Goal: Task Accomplishment & Management: Manage account settings

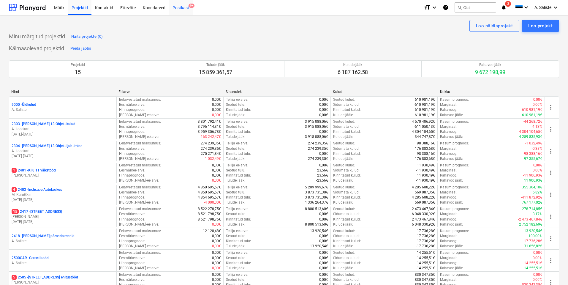
click at [179, 8] on div "Postkast 9+" at bounding box center [181, 7] width 24 height 15
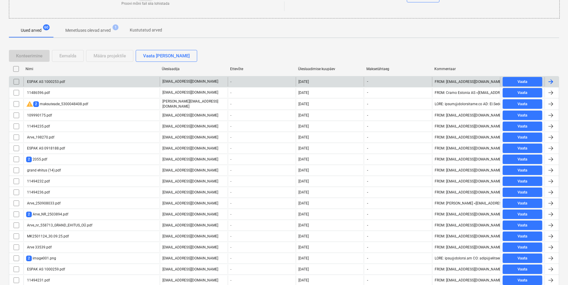
click at [91, 79] on div "ESPAK AS 1000253.pdf" at bounding box center [91, 82] width 136 height 10
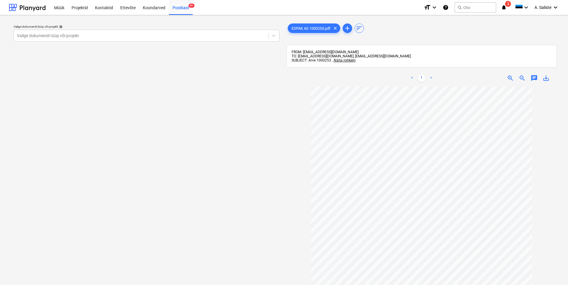
click at [237, 45] on div "Valige dokumendi tüüp või projekt help Valige dokumendi tüüp või projekt" at bounding box center [146, 188] width 275 height 337
click at [220, 38] on div at bounding box center [141, 36] width 248 height 6
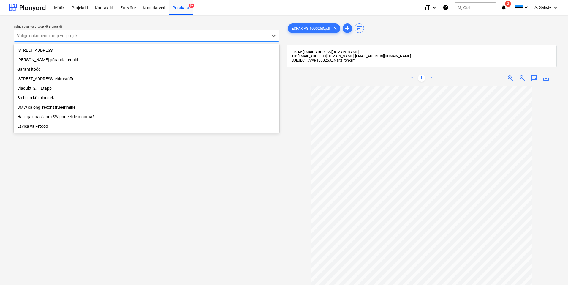
scroll to position [121, 0]
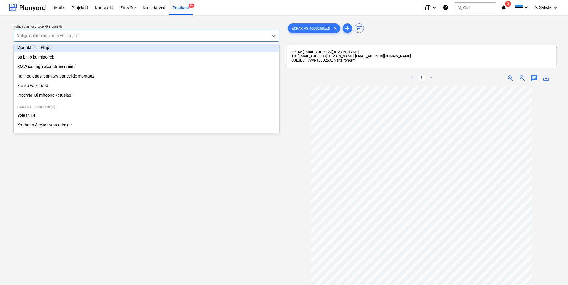
click at [56, 47] on div "Viadukti 2, II Etapp" at bounding box center [147, 48] width 266 height 10
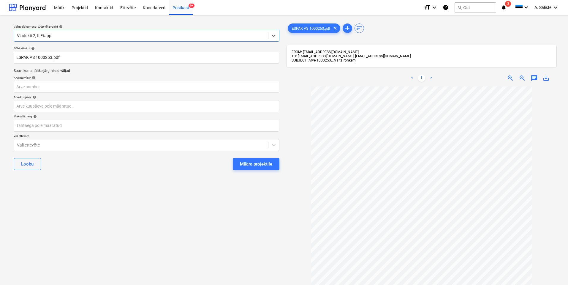
click at [246, 161] on div "Määra projektile" at bounding box center [256, 164] width 32 height 8
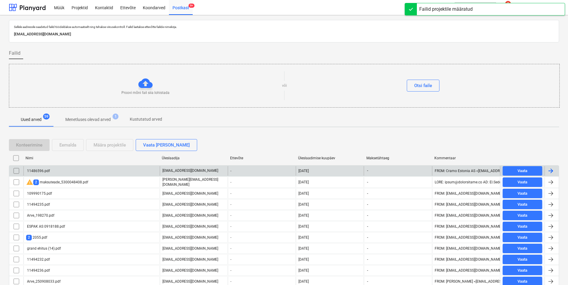
click at [59, 173] on div "11486596.pdf" at bounding box center [91, 171] width 136 height 10
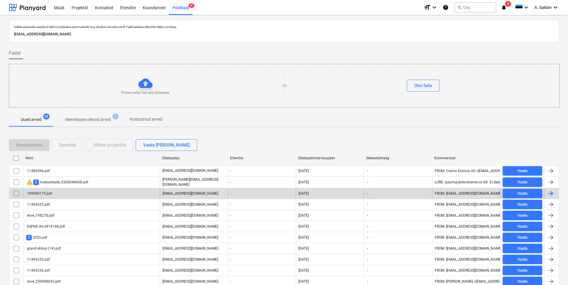
scroll to position [119, 0]
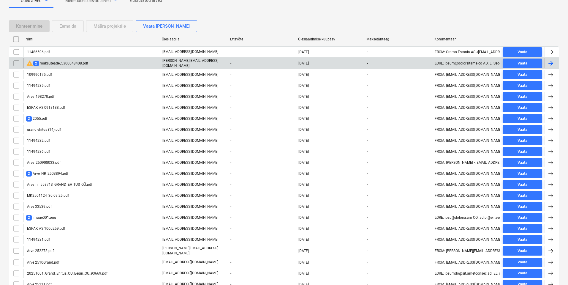
click at [147, 66] on div "warning 2 maksuteade_5300048408.pdf" at bounding box center [91, 63] width 136 height 10
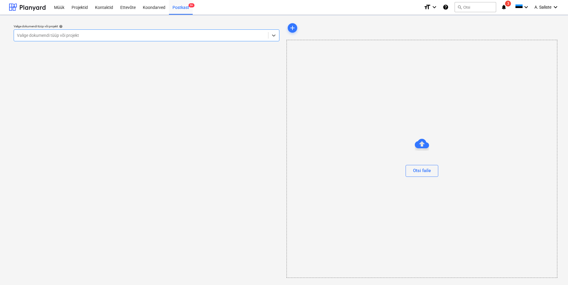
scroll to position [0, 0]
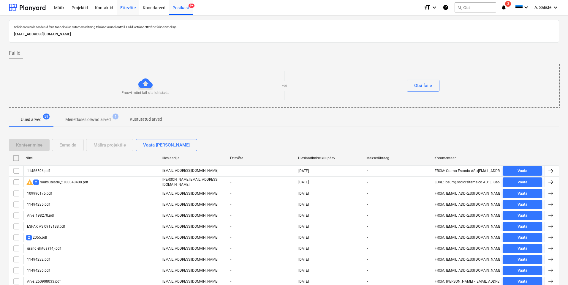
scroll to position [88, 0]
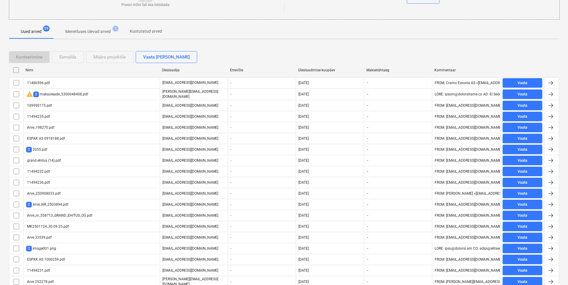
click at [16, 93] on input "checkbox" at bounding box center [17, 94] width 10 height 10
click at [73, 56] on div "Eemalda" at bounding box center [67, 57] width 17 height 8
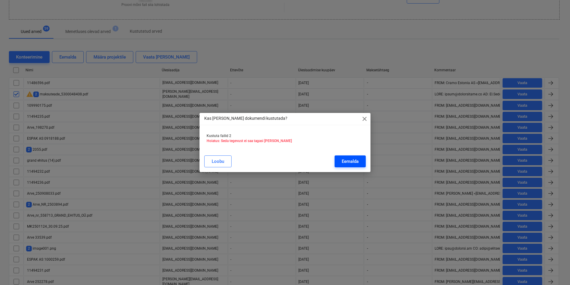
click at [363, 160] on button "Eemalda" at bounding box center [350, 161] width 31 height 12
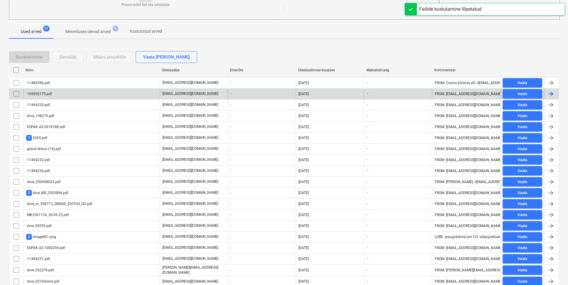
click at [75, 96] on div "109990175.pdf" at bounding box center [91, 94] width 136 height 10
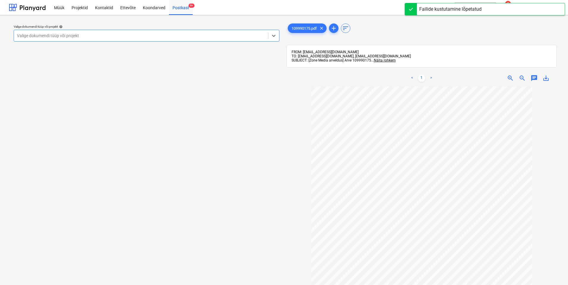
click at [198, 36] on div at bounding box center [141, 36] width 248 height 6
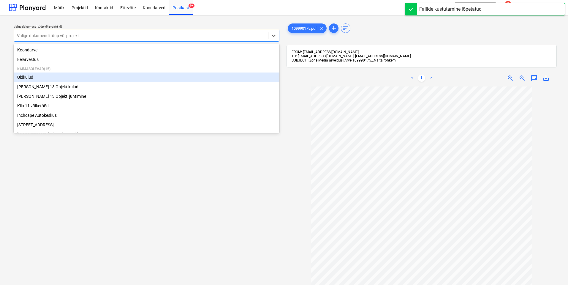
click at [42, 78] on div "Üldkulud" at bounding box center [147, 77] width 266 height 10
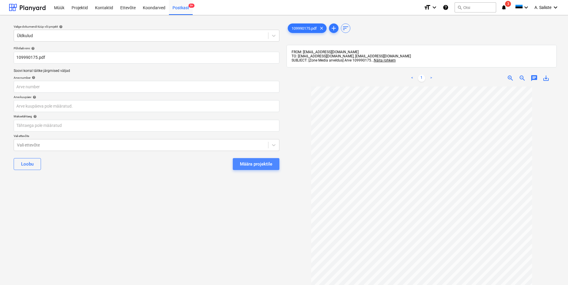
click at [243, 164] on div "Määra projektile" at bounding box center [256, 164] width 32 height 8
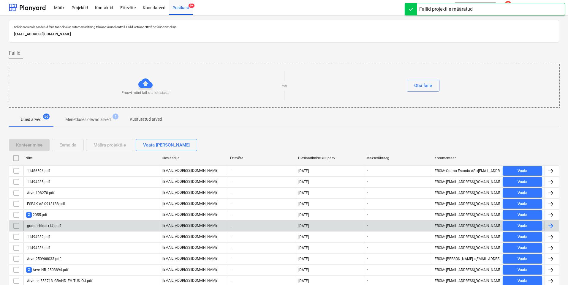
scroll to position [89, 0]
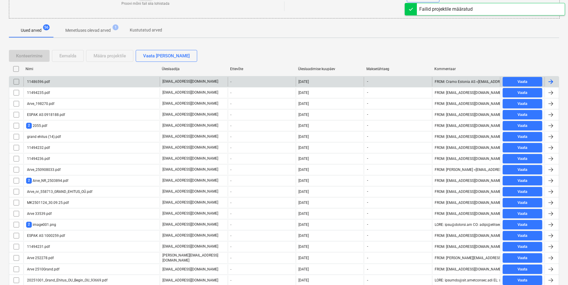
click at [76, 84] on div "11486596.pdf" at bounding box center [91, 82] width 136 height 10
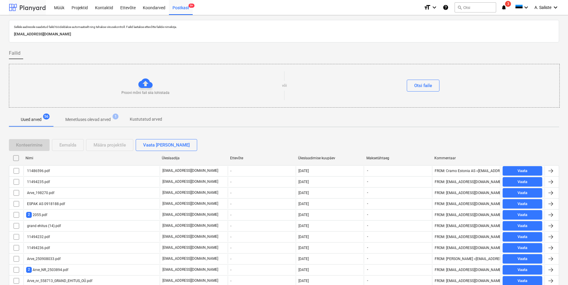
scroll to position [89, 0]
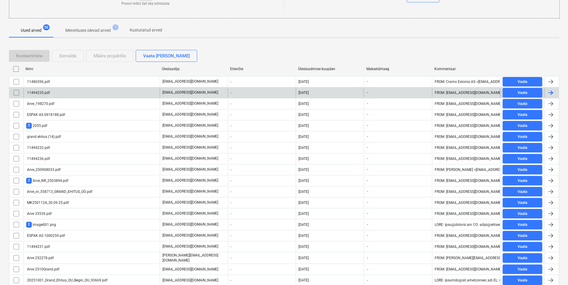
click at [51, 94] on div "11494235.pdf" at bounding box center [91, 93] width 136 height 10
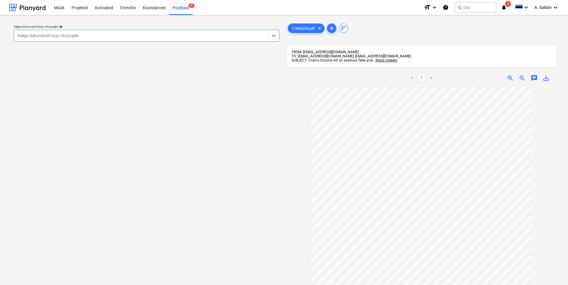
click at [185, 29] on p "Valige dokumendi tüüp või projekt help" at bounding box center [147, 27] width 266 height 5
click at [183, 33] on div at bounding box center [141, 36] width 248 height 6
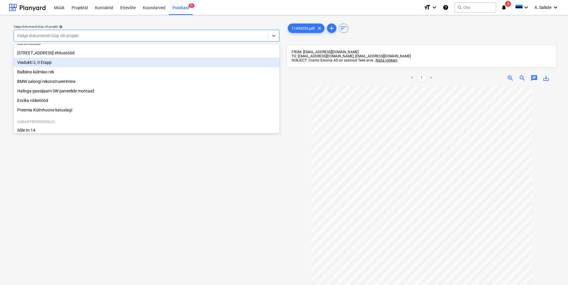
scroll to position [91, 0]
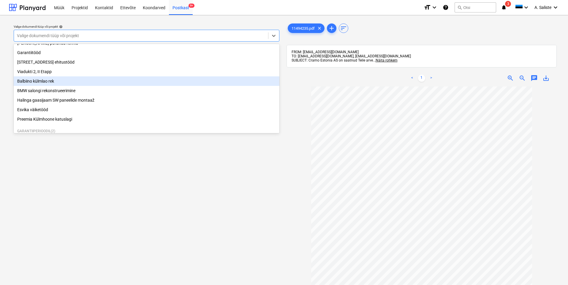
click at [48, 84] on div "Balbiino külmlao rek" at bounding box center [147, 81] width 266 height 10
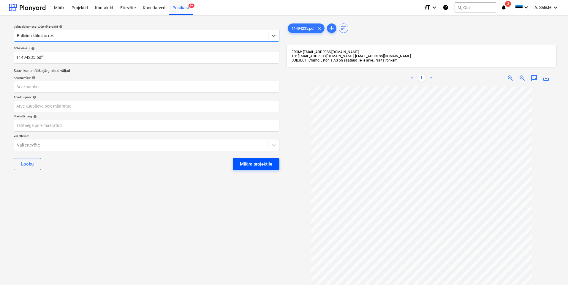
click at [241, 166] on div "Määra projektile" at bounding box center [256, 164] width 32 height 8
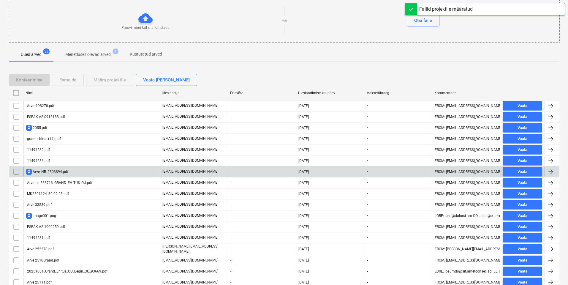
scroll to position [119, 0]
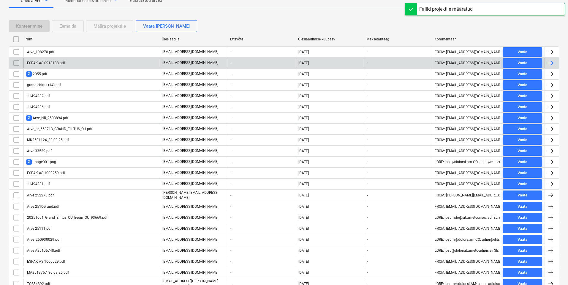
click at [102, 66] on div "ESPAK AS 0918188.pdf" at bounding box center [91, 63] width 136 height 10
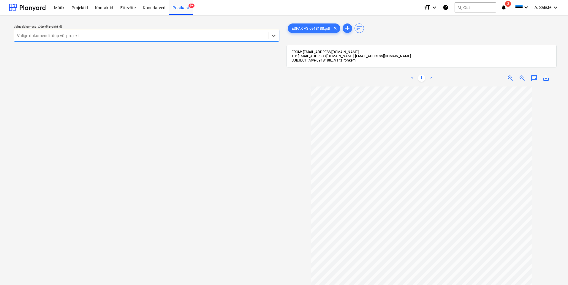
click at [212, 35] on div at bounding box center [141, 36] width 248 height 6
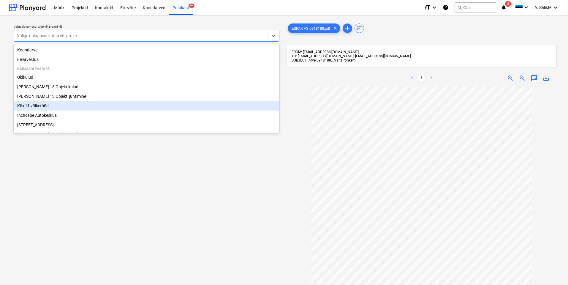
scroll to position [121, 0]
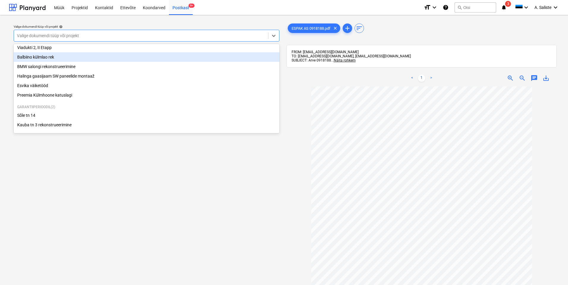
click at [54, 56] on div "Balbiino külmlao rek" at bounding box center [147, 57] width 266 height 10
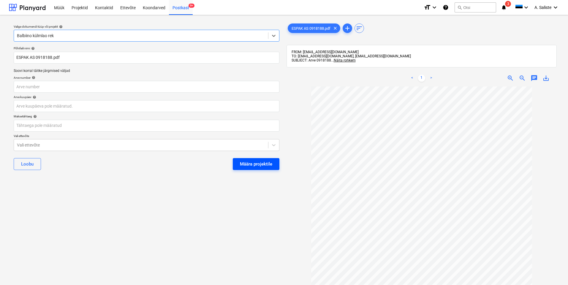
click at [267, 164] on div "Määra projektile" at bounding box center [256, 164] width 32 height 8
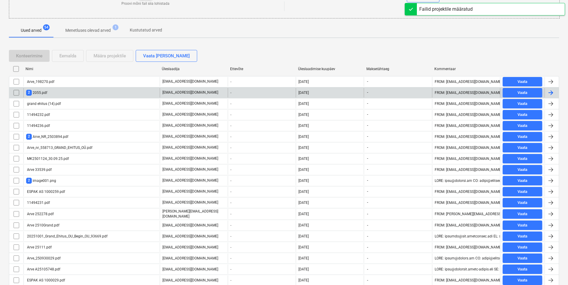
click at [65, 93] on div "2 2055.pdf" at bounding box center [91, 93] width 136 height 10
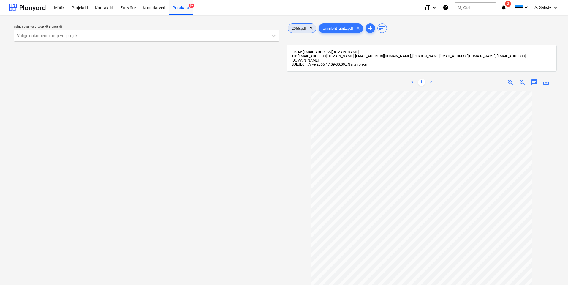
click at [301, 29] on span "2055.pdf" at bounding box center [299, 28] width 22 height 4
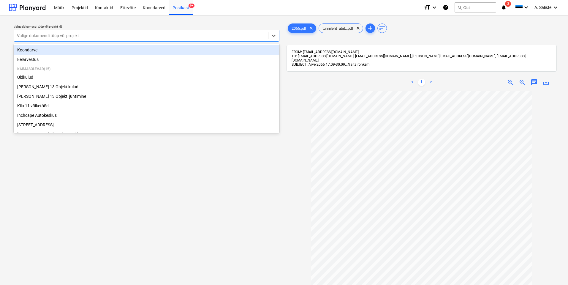
click at [236, 35] on div at bounding box center [141, 36] width 248 height 6
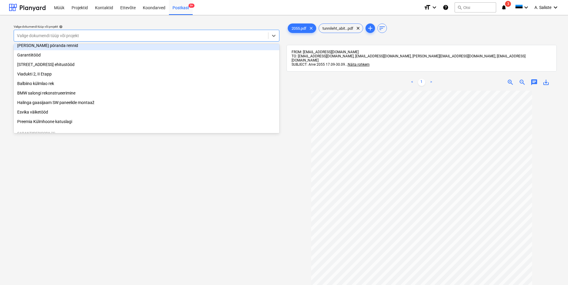
scroll to position [89, 0]
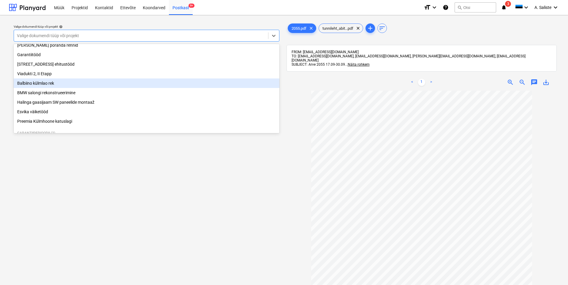
click at [69, 88] on div "Balbiino külmlao rek" at bounding box center [147, 83] width 266 height 10
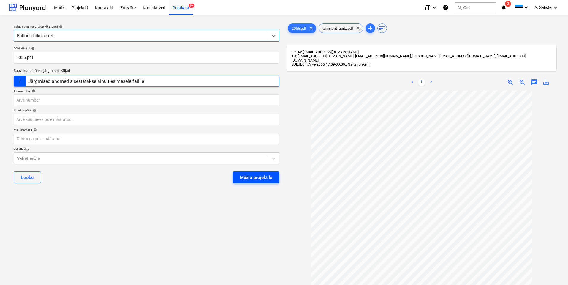
click at [260, 175] on div "Määra projektile" at bounding box center [256, 178] width 32 height 8
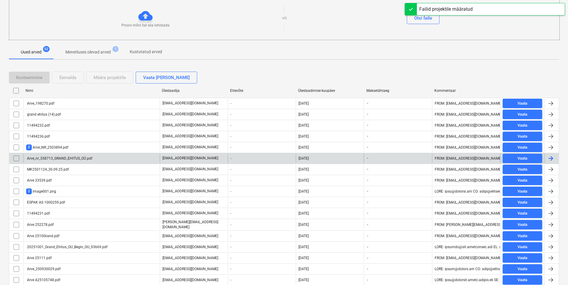
scroll to position [89, 0]
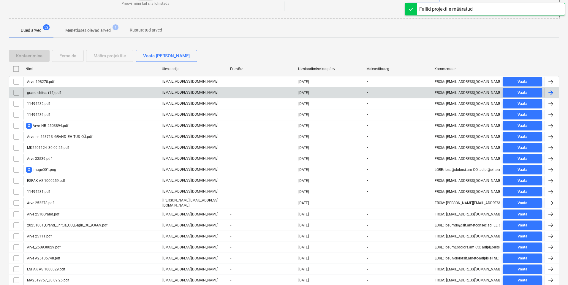
click at [128, 90] on div "grand ehitus (14).pdf" at bounding box center [91, 93] width 136 height 10
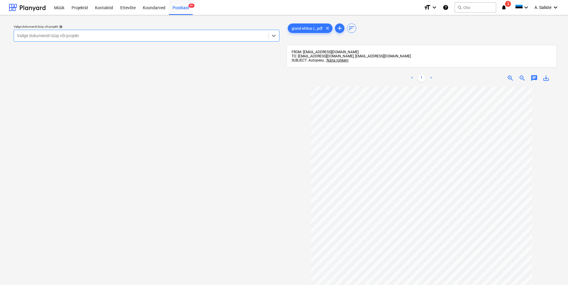
click at [250, 35] on div at bounding box center [141, 36] width 248 height 6
click at [262, 37] on div at bounding box center [141, 36] width 248 height 6
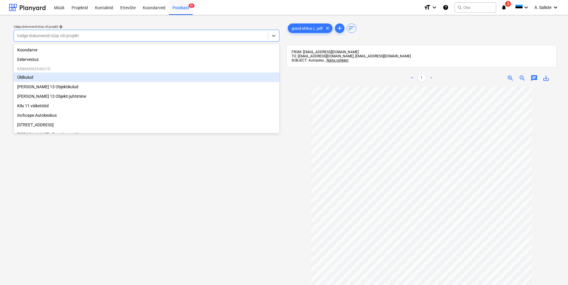
click at [63, 76] on div "Üldkulud" at bounding box center [147, 77] width 266 height 10
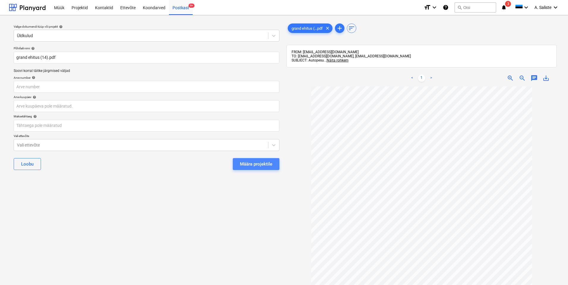
click at [248, 159] on button "Määra projektile" at bounding box center [256, 164] width 47 height 12
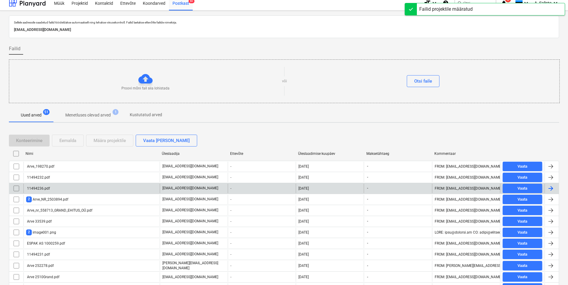
scroll to position [89, 0]
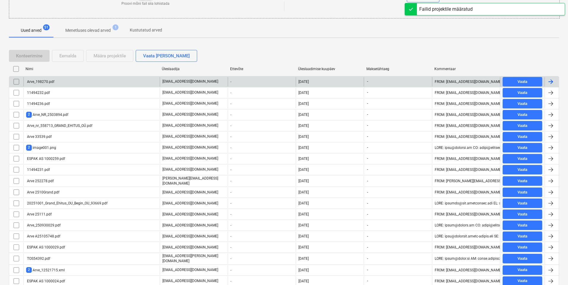
click at [99, 85] on div "Arve_198270.pdf" at bounding box center [91, 82] width 136 height 10
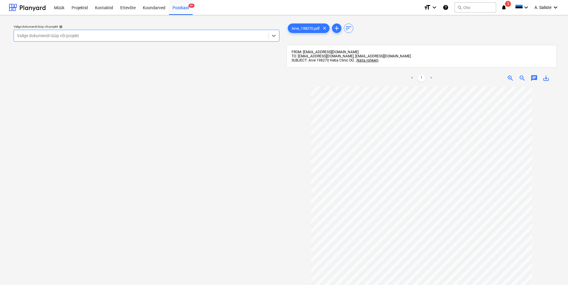
click at [192, 34] on div at bounding box center [141, 36] width 248 height 6
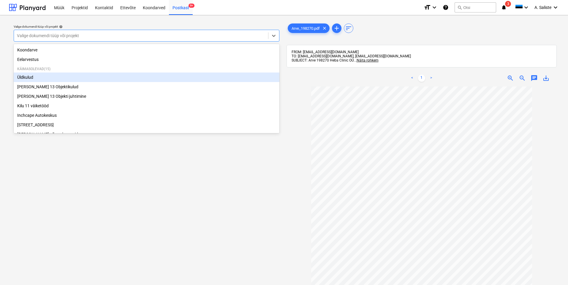
click at [28, 80] on div "Üldkulud" at bounding box center [147, 77] width 266 height 10
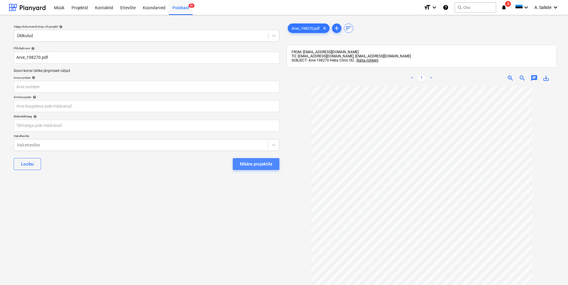
click at [256, 164] on div "Määra projektile" at bounding box center [256, 164] width 32 height 8
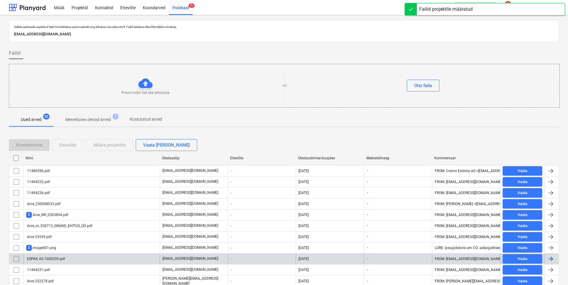
scroll to position [119, 0]
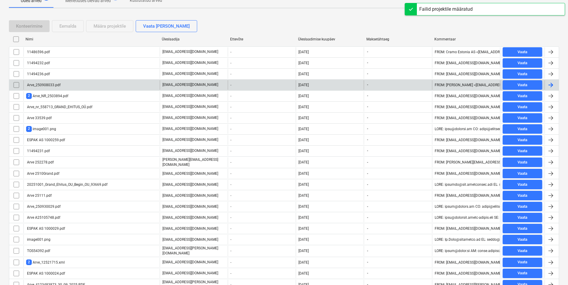
click at [72, 86] on div "Arve_250908033.pdf" at bounding box center [91, 85] width 136 height 10
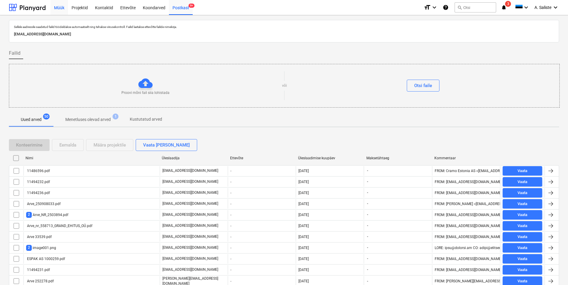
scroll to position [119, 0]
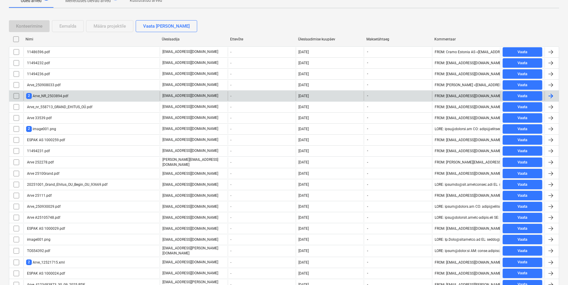
click at [58, 94] on div "2 Arve_NR_2503894.pdf" at bounding box center [47, 96] width 42 height 6
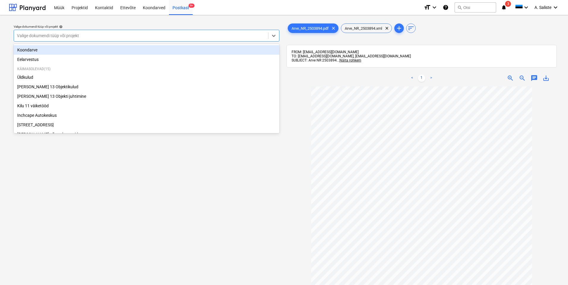
click at [240, 33] on div at bounding box center [141, 36] width 248 height 6
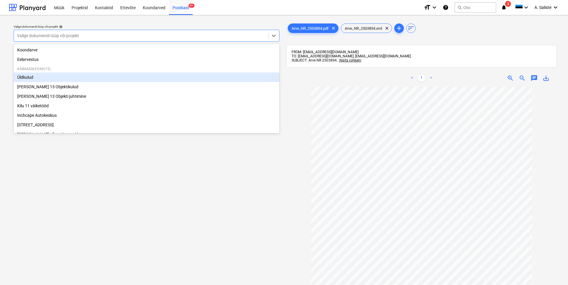
click at [55, 81] on div "Üldkulud" at bounding box center [147, 77] width 266 height 10
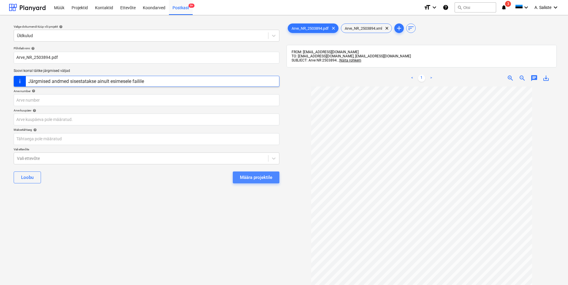
click at [265, 178] on div "Määra projektile" at bounding box center [256, 178] width 32 height 8
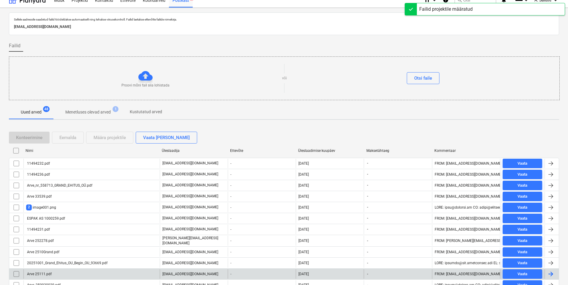
scroll to position [89, 0]
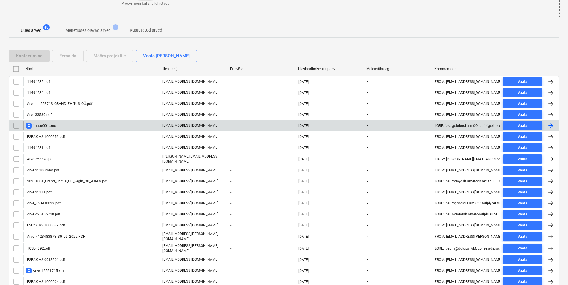
click at [57, 128] on div "2 image001.png" at bounding box center [91, 126] width 136 height 10
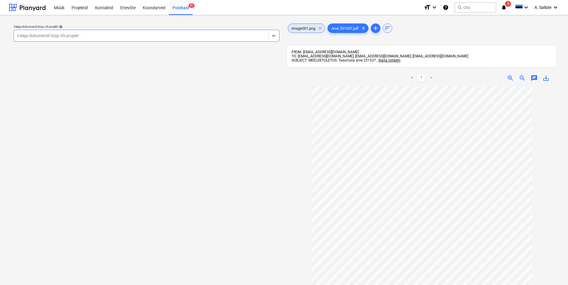
click at [320, 28] on span "clear" at bounding box center [320, 28] width 7 height 7
click at [241, 34] on div at bounding box center [141, 36] width 248 height 6
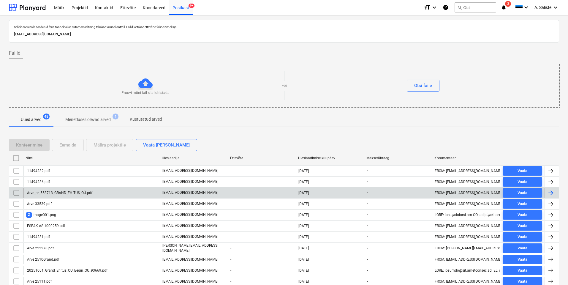
scroll to position [89, 0]
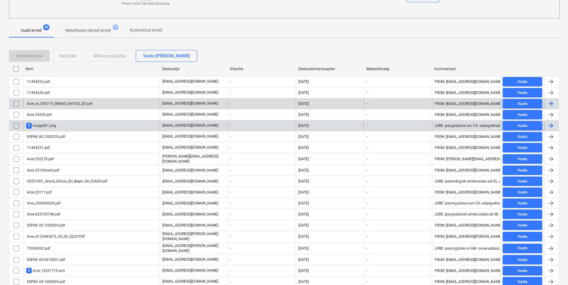
click at [17, 126] on input "checkbox" at bounding box center [17, 126] width 10 height 10
click at [74, 58] on div "Eemalda" at bounding box center [67, 56] width 17 height 8
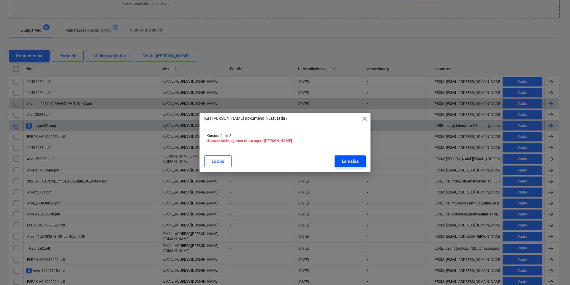
click at [343, 159] on div "Eemalda" at bounding box center [350, 161] width 17 height 8
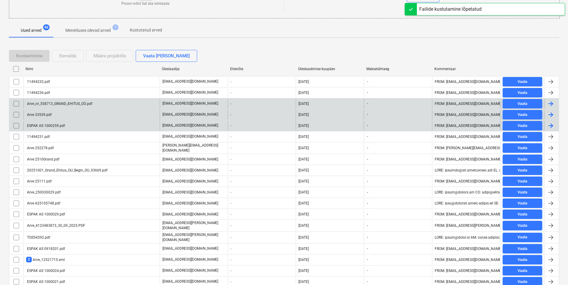
click at [59, 112] on div "Arve 33539.pdf" at bounding box center [91, 115] width 136 height 10
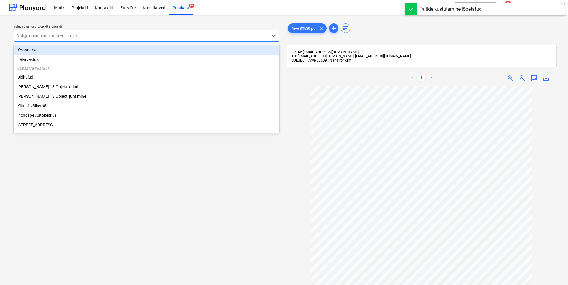
click at [125, 34] on div at bounding box center [141, 36] width 248 height 6
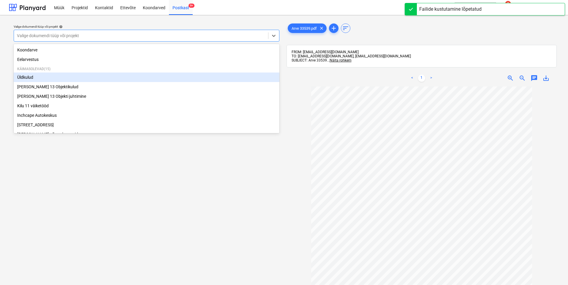
click at [36, 75] on div "Üldkulud" at bounding box center [147, 77] width 266 height 10
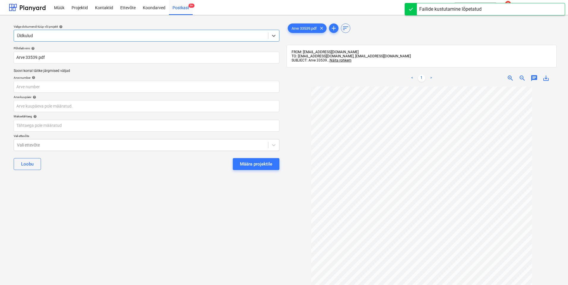
click at [273, 166] on button "Määra projektile" at bounding box center [256, 164] width 47 height 12
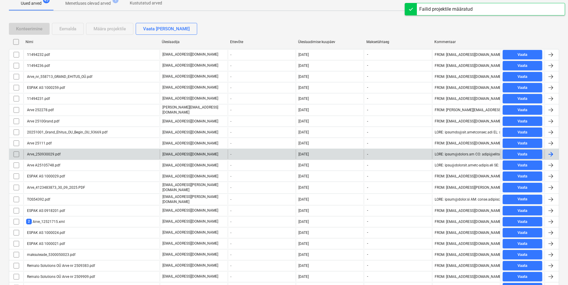
scroll to position [119, 0]
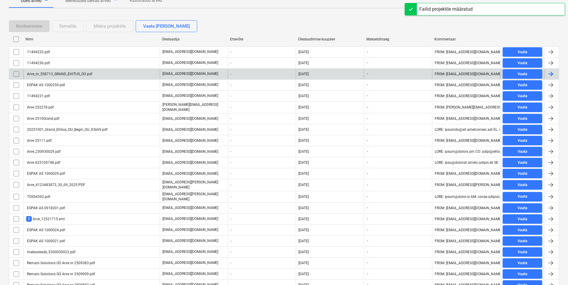
click at [77, 77] on div "Arve_nr_558713_GRAND_EHITUS_OÜ.pdf" at bounding box center [91, 74] width 136 height 10
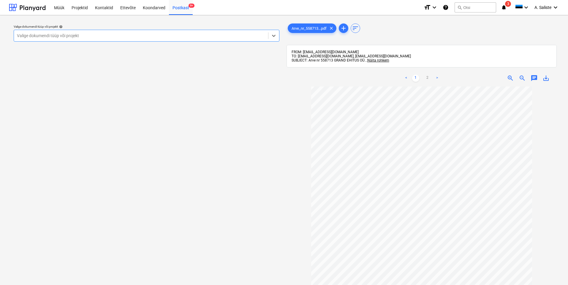
click at [192, 33] on div at bounding box center [141, 36] width 248 height 6
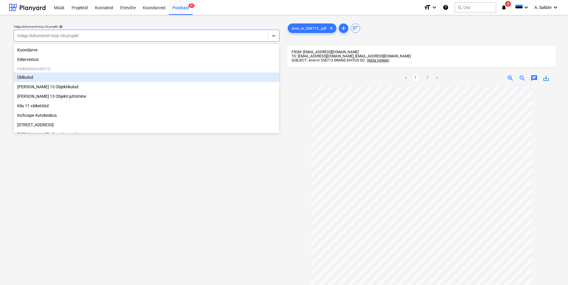
click at [55, 81] on div "Üldkulud" at bounding box center [147, 77] width 266 height 10
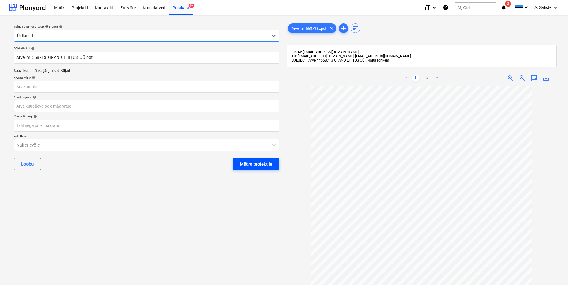
click at [264, 160] on div "Määra projektile" at bounding box center [256, 164] width 32 height 8
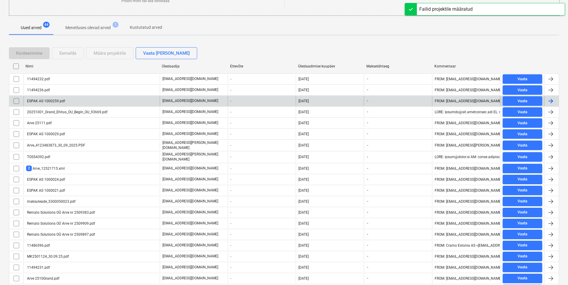
scroll to position [89, 0]
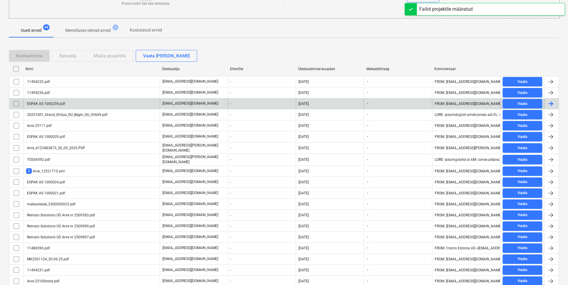
click at [69, 103] on div "ESPAK AS 1000259.pdf" at bounding box center [91, 104] width 136 height 10
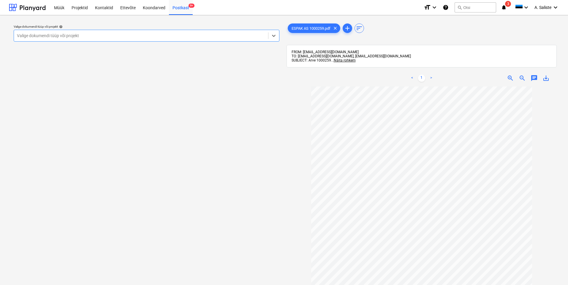
click at [207, 35] on div at bounding box center [141, 36] width 248 height 6
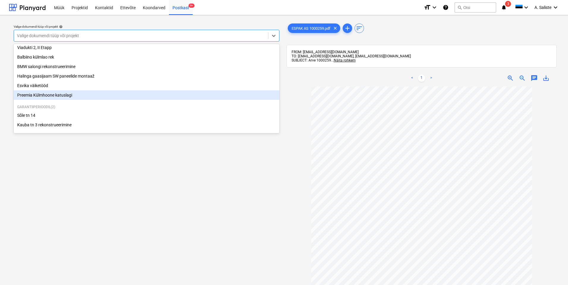
scroll to position [91, 0]
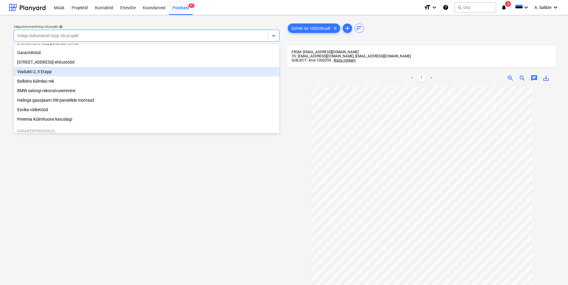
click at [49, 74] on div "Viadukti 2, II Etapp" at bounding box center [147, 72] width 266 height 10
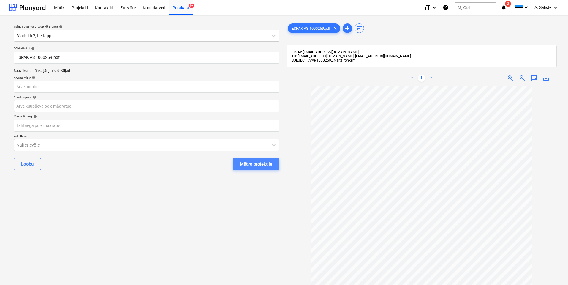
click at [258, 163] on div "Määra projektile" at bounding box center [256, 164] width 32 height 8
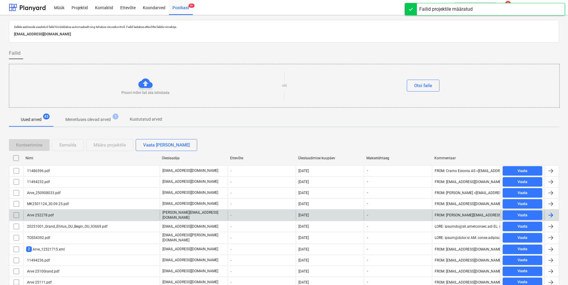
scroll to position [89, 0]
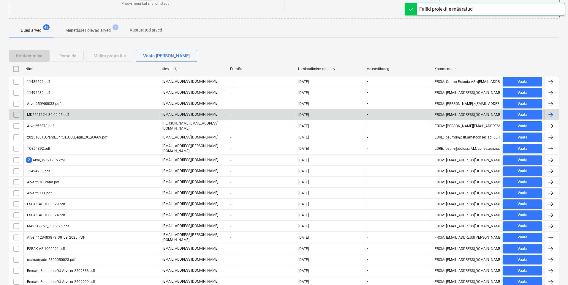
click at [78, 117] on div "MK2501124_30.09.25.pdf" at bounding box center [91, 115] width 136 height 10
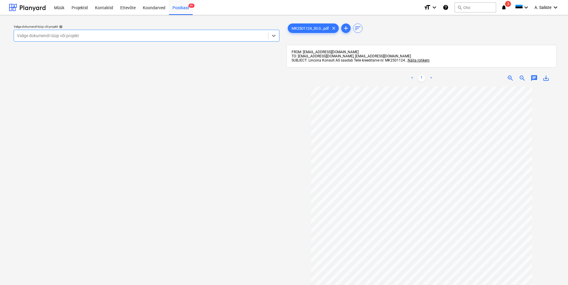
click at [198, 36] on div at bounding box center [141, 36] width 248 height 6
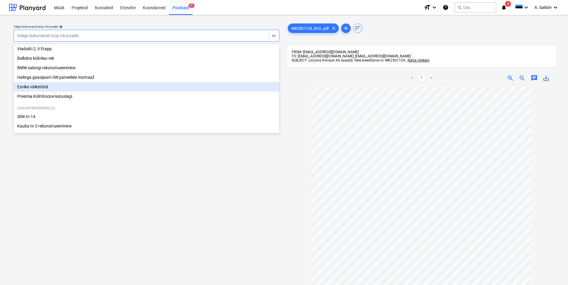
scroll to position [121, 0]
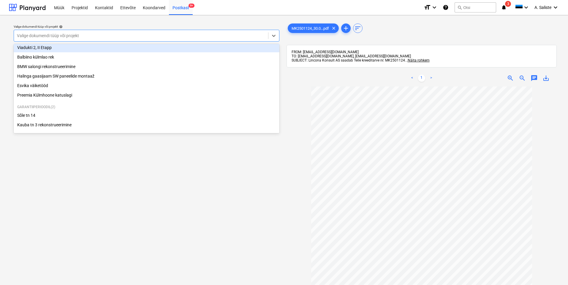
click at [43, 46] on div "Viadukti 2, II Etapp" at bounding box center [147, 48] width 266 height 10
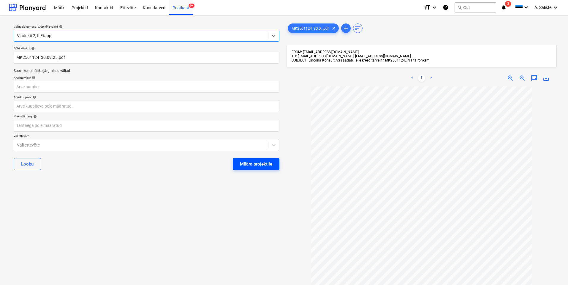
click at [245, 160] on div "Määra projektile" at bounding box center [256, 164] width 32 height 8
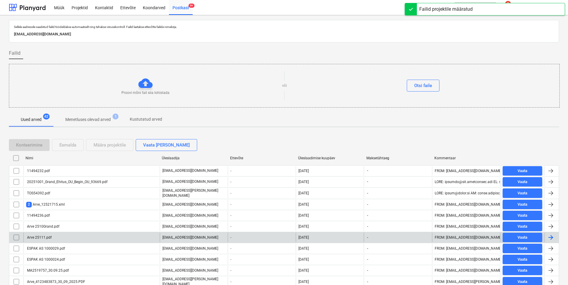
scroll to position [89, 0]
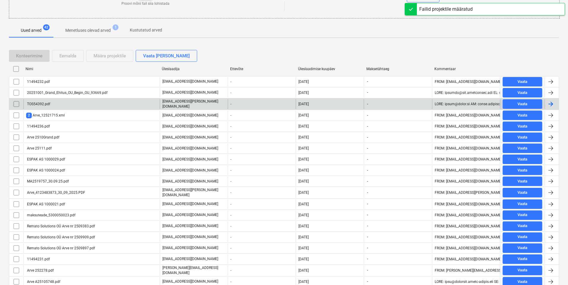
click at [69, 105] on div "TOS54392.pdf" at bounding box center [91, 104] width 136 height 10
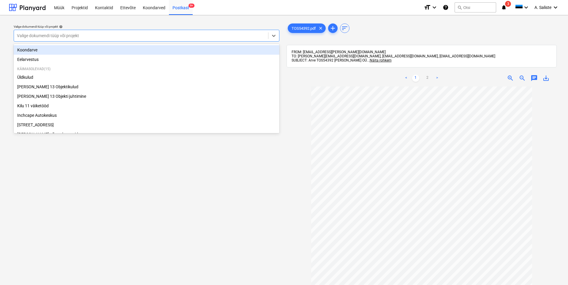
click at [170, 33] on div at bounding box center [141, 36] width 248 height 6
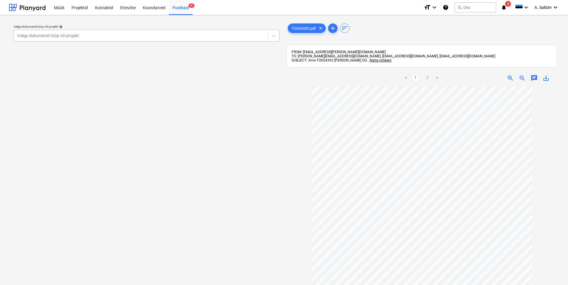
click at [211, 35] on div at bounding box center [141, 36] width 248 height 6
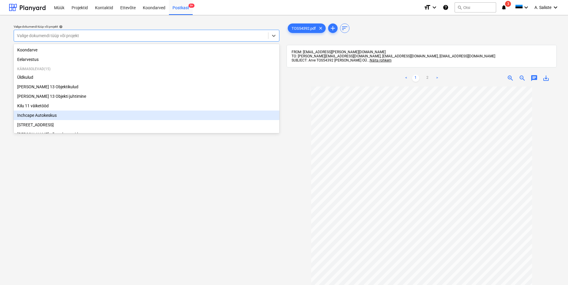
click at [53, 115] on div "Inchcape Autokeskus" at bounding box center [147, 116] width 266 height 10
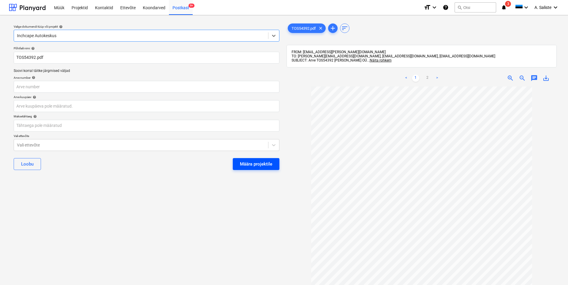
click at [269, 166] on div "Määra projektile" at bounding box center [256, 164] width 32 height 8
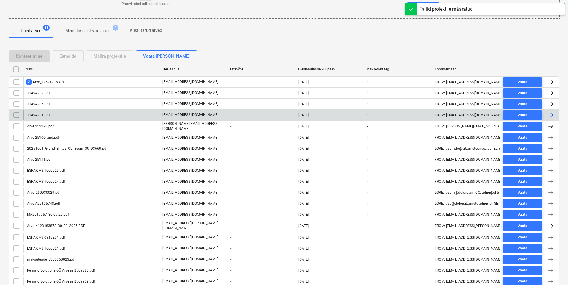
scroll to position [89, 0]
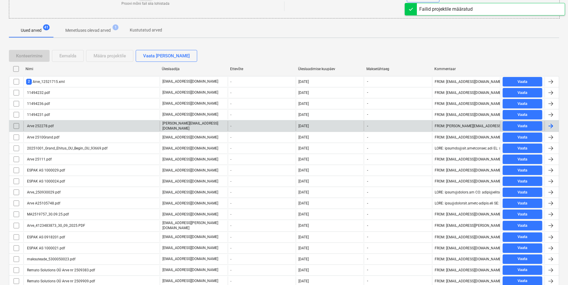
click at [60, 125] on div "Arve 252278.pdf" at bounding box center [91, 126] width 136 height 10
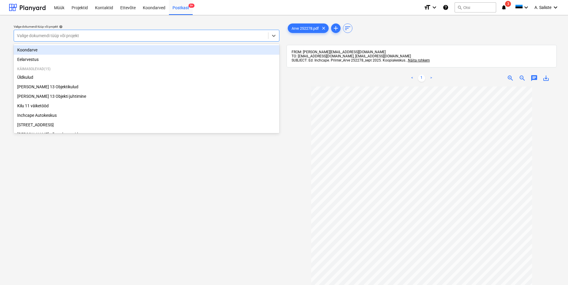
click at [179, 37] on div at bounding box center [141, 36] width 248 height 6
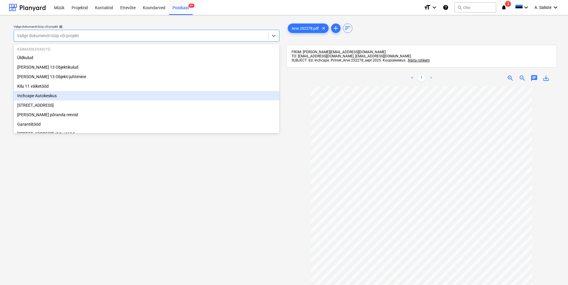
scroll to position [30, 0]
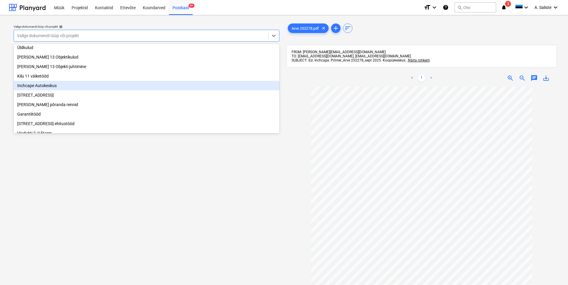
click at [51, 86] on div "Inchcape Autokeskus" at bounding box center [147, 86] width 266 height 10
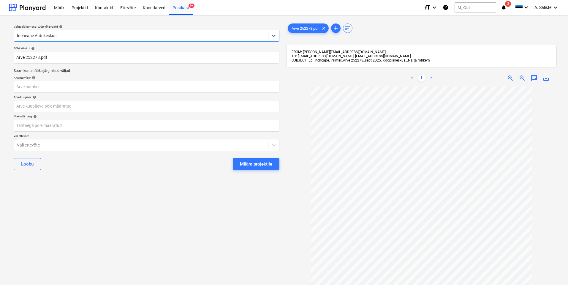
click at [250, 162] on div "Määra projektile" at bounding box center [256, 164] width 32 height 8
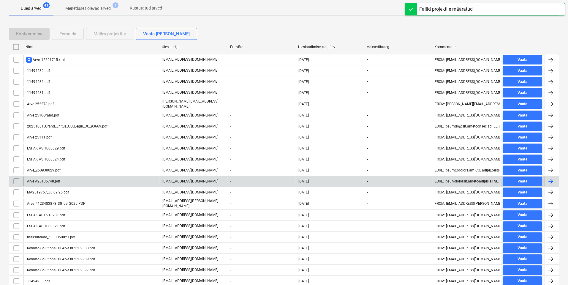
scroll to position [119, 0]
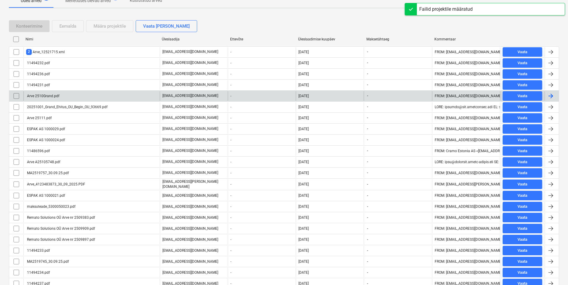
click at [79, 96] on div "Arve 2510Grand.pdf" at bounding box center [91, 96] width 136 height 10
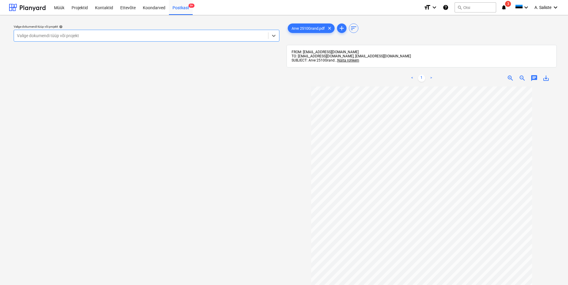
click at [222, 32] on div "Valige dokumendi tüüp või projekt" at bounding box center [141, 35] width 254 height 8
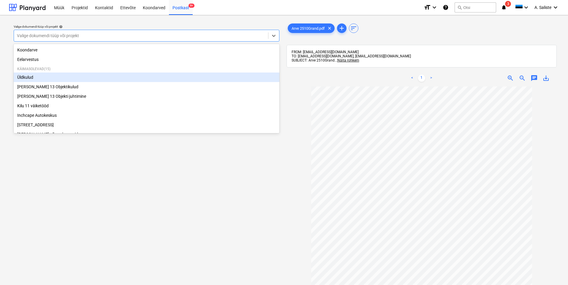
click at [54, 80] on div "Üldkulud" at bounding box center [147, 77] width 266 height 10
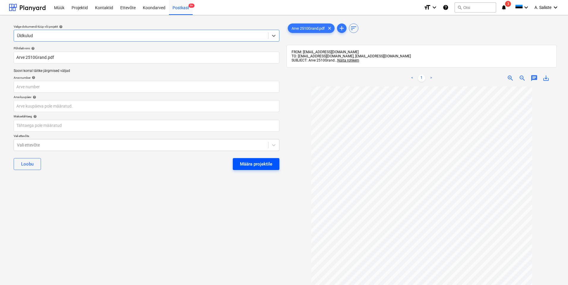
click at [240, 160] on button "Määra projektile" at bounding box center [256, 164] width 47 height 12
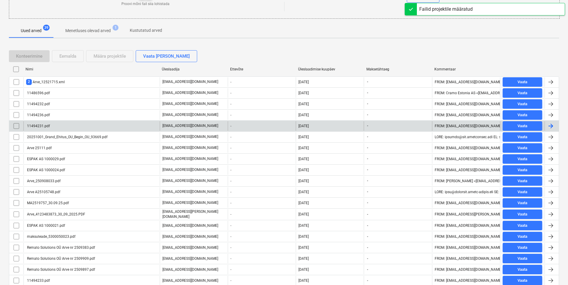
scroll to position [89, 0]
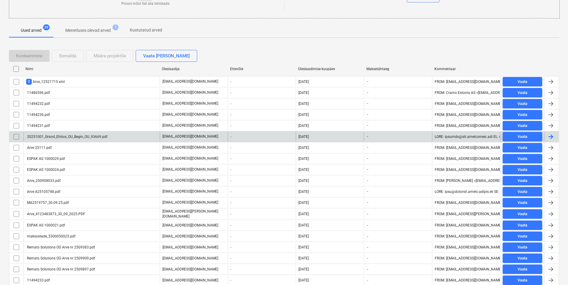
click at [94, 137] on div "20251001_Grand_Ehitus_OU_Begin_OU_93669.pdf" at bounding box center [66, 137] width 81 height 4
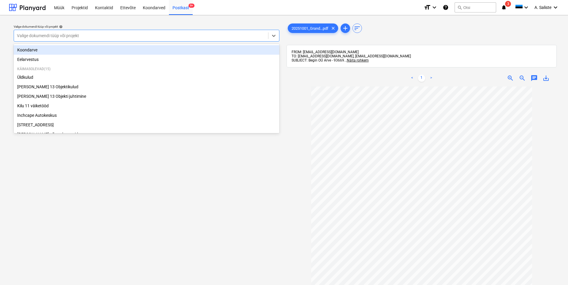
click at [188, 33] on div at bounding box center [141, 36] width 248 height 6
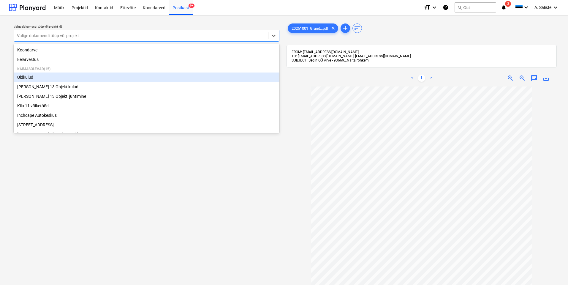
click at [48, 77] on div "Üldkulud" at bounding box center [147, 77] width 266 height 10
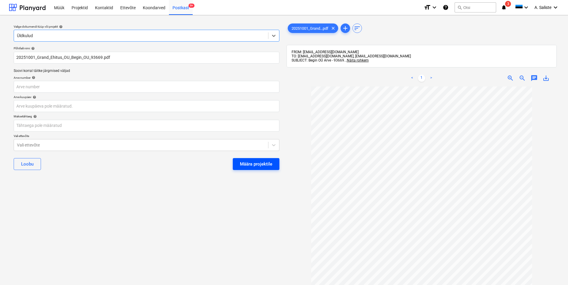
click at [252, 163] on div "Määra projektile" at bounding box center [256, 164] width 32 height 8
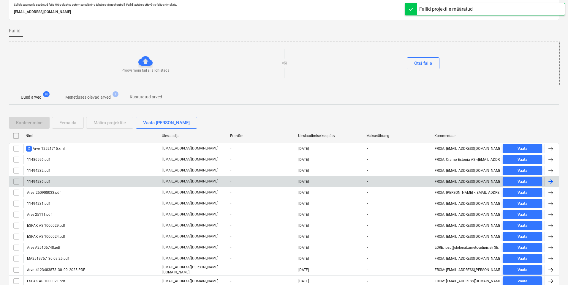
scroll to position [89, 0]
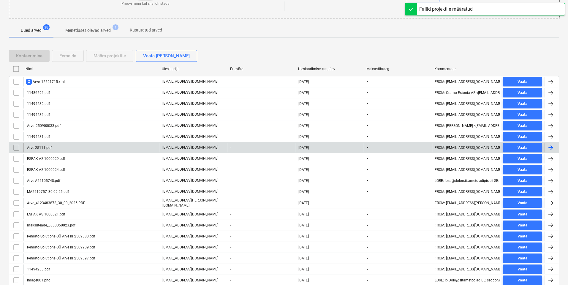
click at [63, 148] on div "Arve 25111.pdf" at bounding box center [91, 148] width 136 height 10
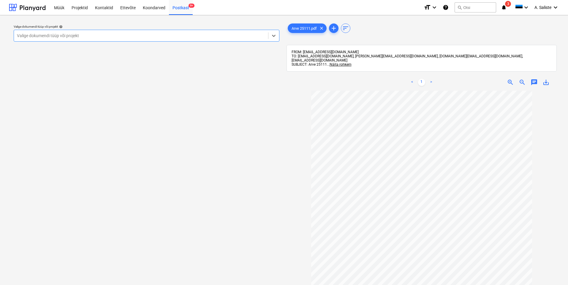
click at [210, 40] on div "Valige dokumendi tüüp või projekt" at bounding box center [141, 35] width 254 height 8
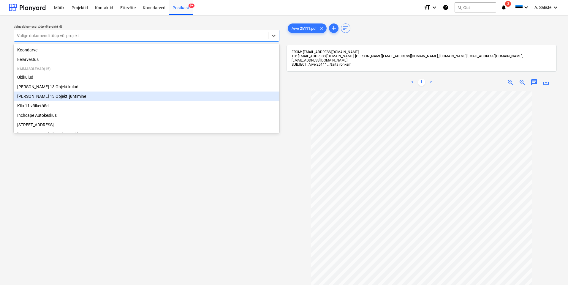
scroll to position [30, 0]
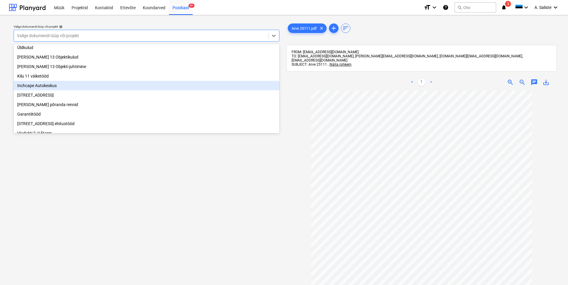
click at [63, 86] on div "Inchcape Autokeskus" at bounding box center [147, 86] width 266 height 10
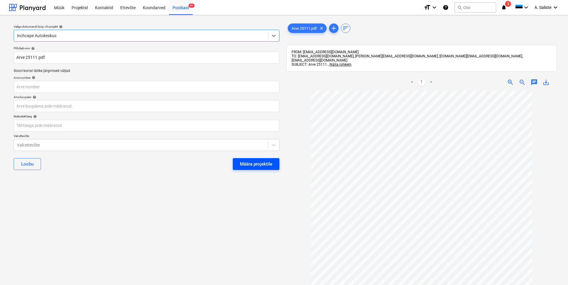
click at [261, 161] on div "Määra projektile" at bounding box center [256, 164] width 32 height 8
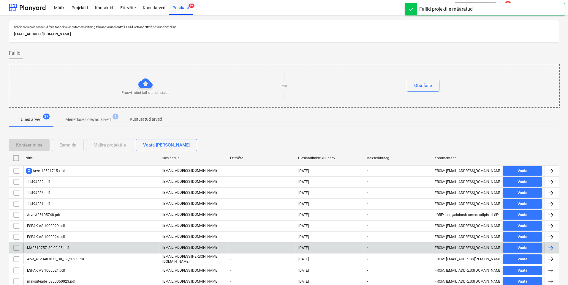
scroll to position [119, 0]
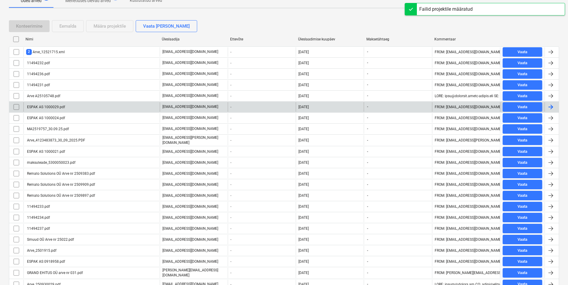
click at [66, 106] on div "ESPAK AS 1000029.pdf" at bounding box center [91, 107] width 136 height 10
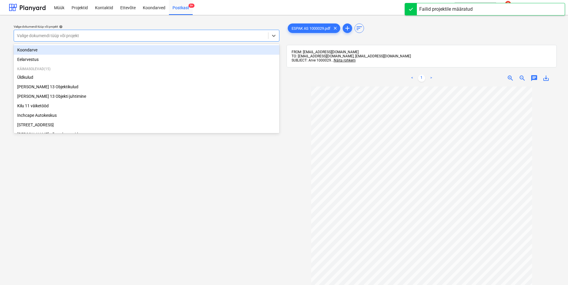
click at [236, 32] on div "Valige dokumendi tüüp või projekt" at bounding box center [141, 35] width 254 height 8
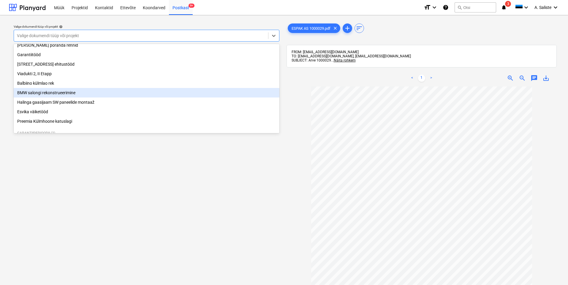
scroll to position [59, 0]
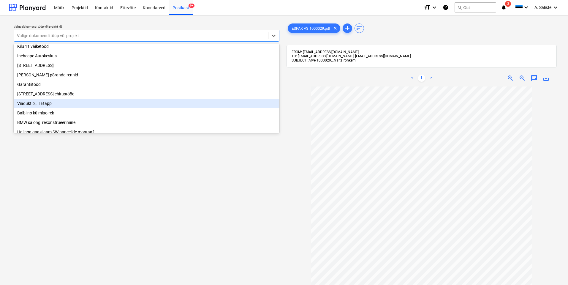
click at [54, 106] on div "Viadukti 2, II Etapp" at bounding box center [147, 104] width 266 height 10
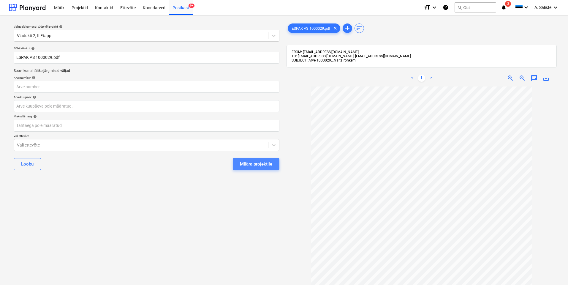
click at [253, 163] on div "Määra projektile" at bounding box center [256, 164] width 32 height 8
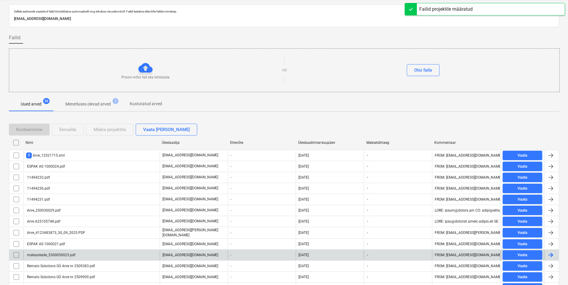
scroll to position [89, 0]
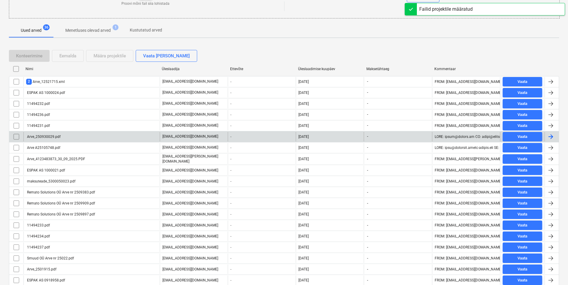
click at [59, 135] on div "Arve_250930029.pdf" at bounding box center [43, 137] width 34 height 4
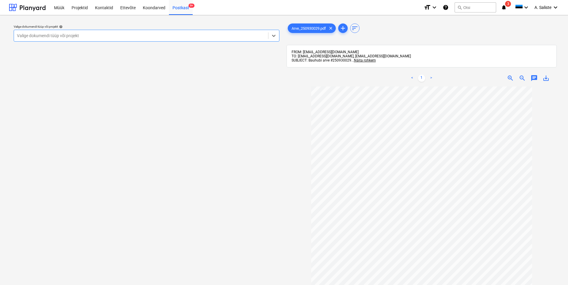
click at [91, 35] on div at bounding box center [141, 36] width 248 height 6
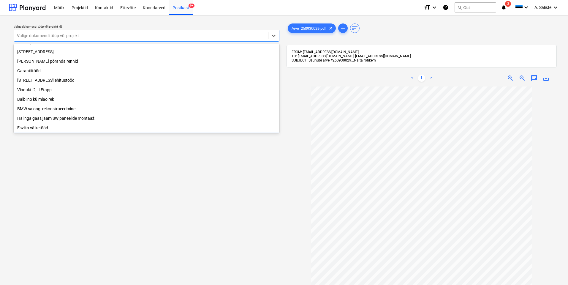
scroll to position [121, 0]
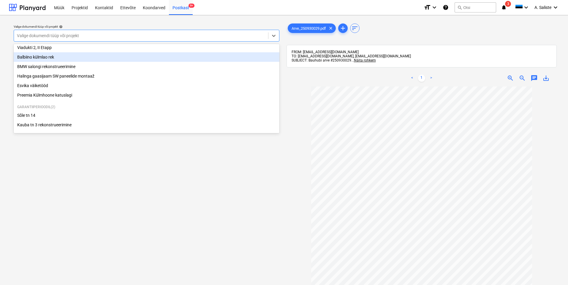
click at [57, 56] on div "Balbiino külmlao rek" at bounding box center [147, 57] width 266 height 10
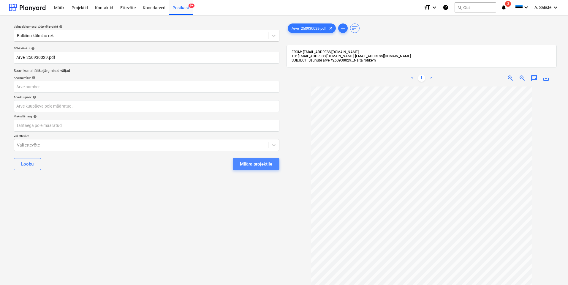
click at [248, 165] on div "Määra projektile" at bounding box center [256, 164] width 32 height 8
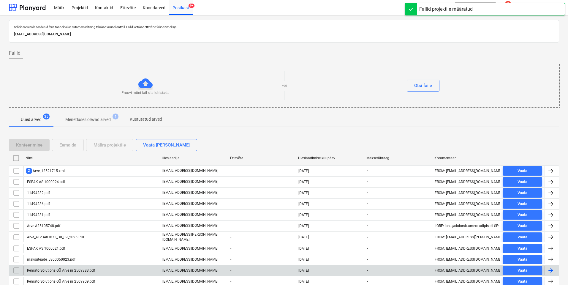
scroll to position [89, 0]
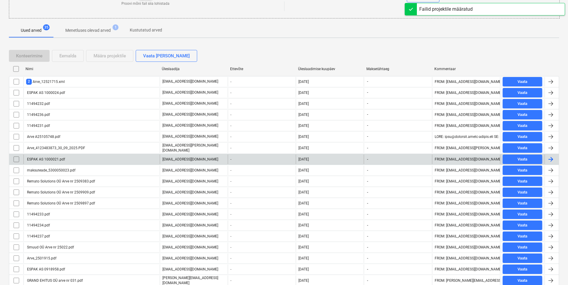
click at [68, 157] on div "ESPAK AS 1000021.pdf" at bounding box center [91, 160] width 136 height 10
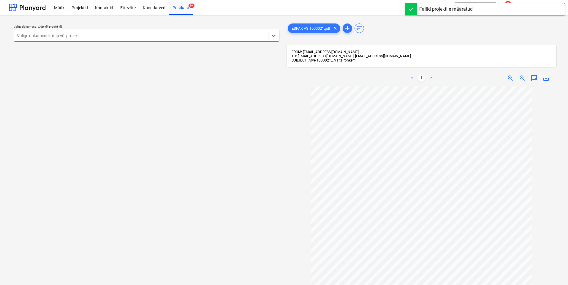
click at [238, 37] on div at bounding box center [141, 36] width 248 height 6
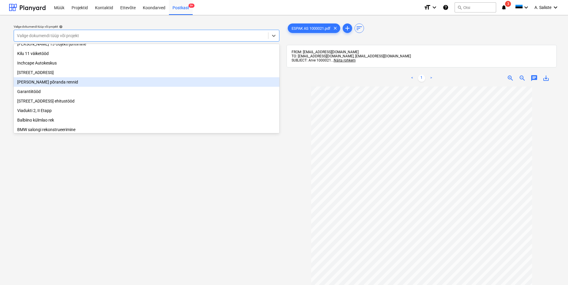
scroll to position [59, 0]
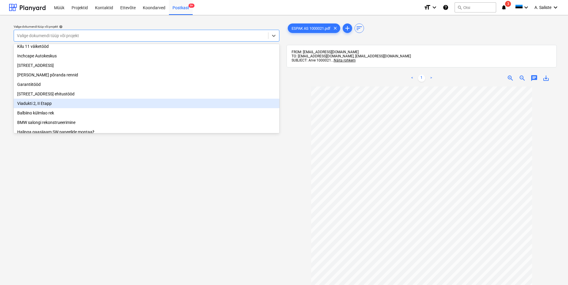
click at [30, 106] on div "Viadukti 2, II Etapp" at bounding box center [147, 104] width 266 height 10
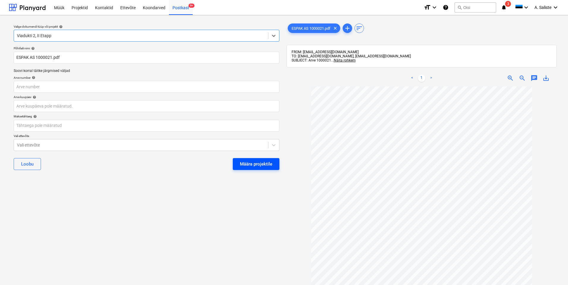
click at [248, 158] on button "Määra projektile" at bounding box center [256, 164] width 47 height 12
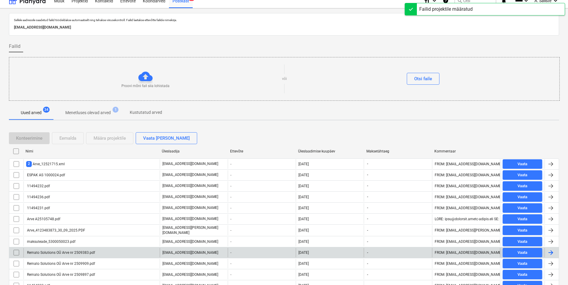
scroll to position [59, 0]
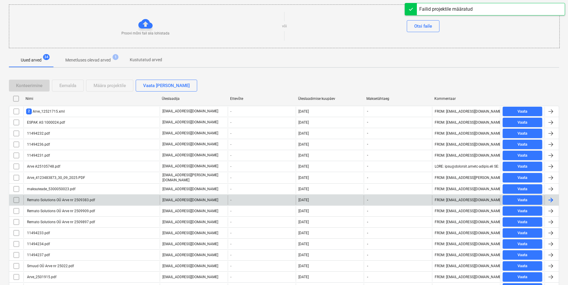
click at [64, 201] on div "Remato Solutions OÜ Arve nr 2509383.pdf" at bounding box center [91, 200] width 136 height 10
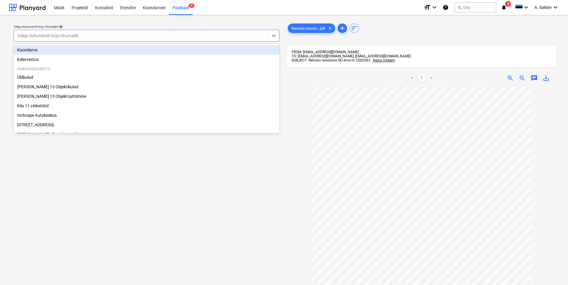
click at [224, 30] on div "Valige dokumendi tüüp või projekt" at bounding box center [147, 36] width 266 height 12
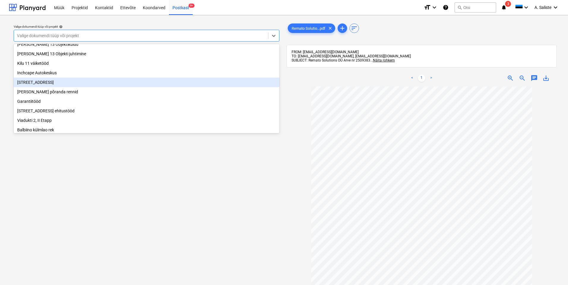
scroll to position [59, 0]
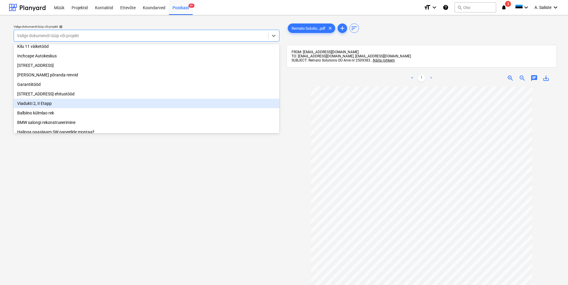
click at [34, 106] on div "Viadukti 2, II Etapp" at bounding box center [147, 104] width 266 height 10
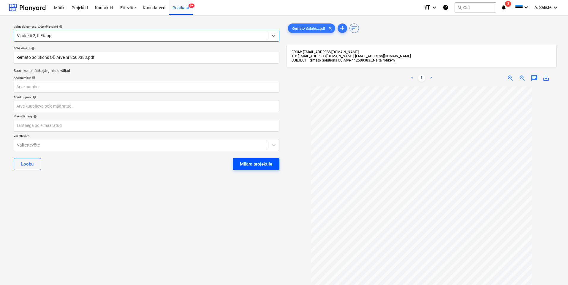
click at [251, 166] on div "Määra projektile" at bounding box center [256, 164] width 32 height 8
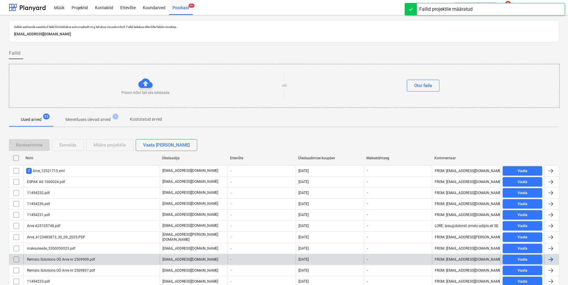
scroll to position [89, 0]
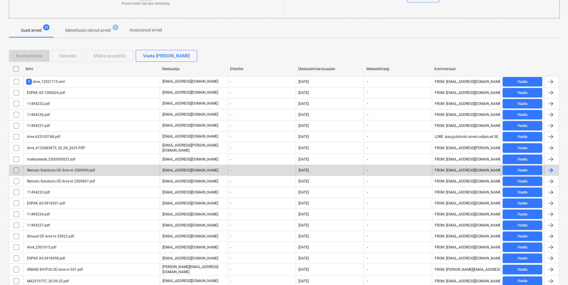
click at [85, 170] on div "Remato Solutions OÜ Arve nr 2509909.pdf" at bounding box center [60, 170] width 69 height 4
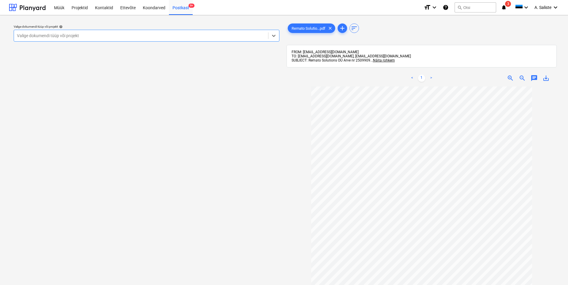
click at [166, 34] on div at bounding box center [141, 36] width 248 height 6
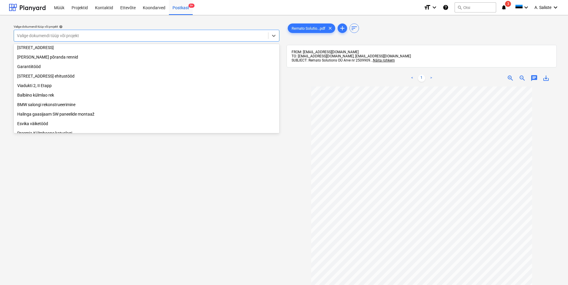
scroll to position [89, 0]
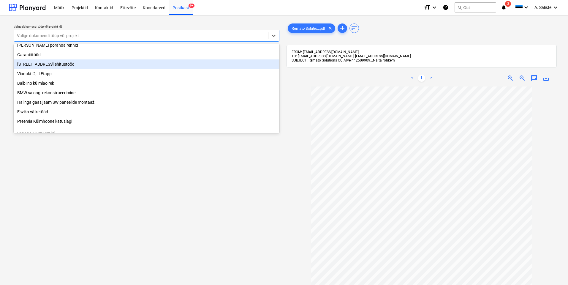
click at [66, 68] on div "[STREET_ADDRESS] ehitustööd" at bounding box center [147, 64] width 266 height 10
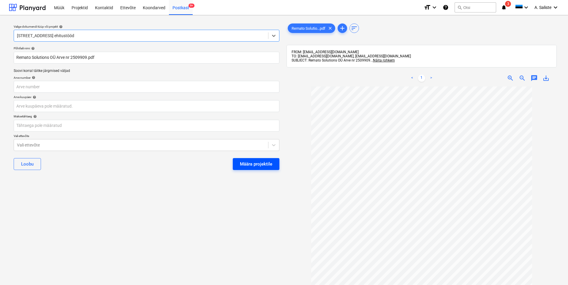
click at [243, 166] on div "Määra projektile" at bounding box center [256, 164] width 32 height 8
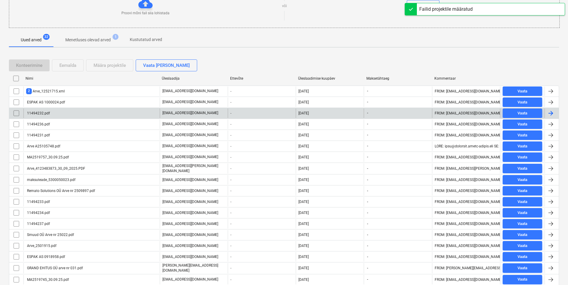
scroll to position [89, 0]
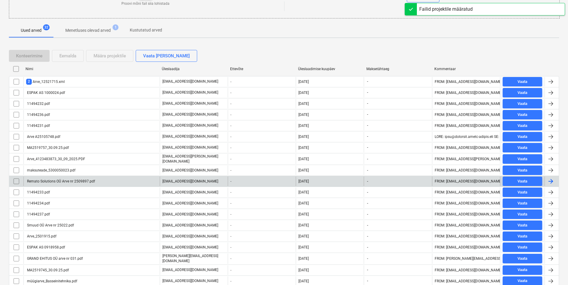
click at [103, 176] on div "Remato Solutions OÜ Arve nr 2509897.pdf" at bounding box center [91, 181] width 136 height 10
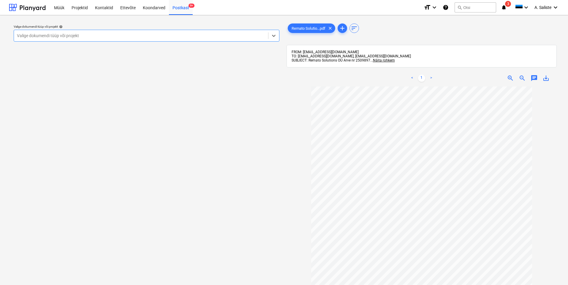
click at [257, 33] on div at bounding box center [141, 36] width 248 height 6
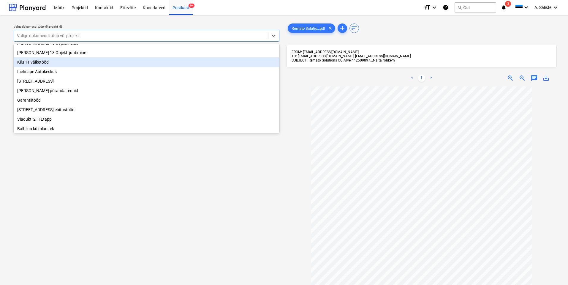
scroll to position [59, 0]
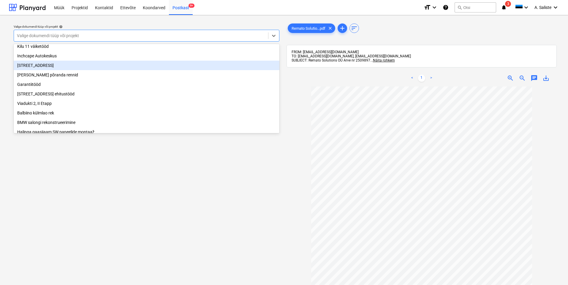
click at [53, 67] on div "[STREET_ADDRESS]" at bounding box center [147, 66] width 266 height 10
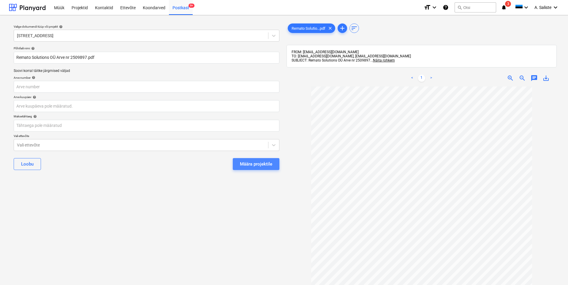
click at [256, 163] on div "Määra projektile" at bounding box center [256, 164] width 32 height 8
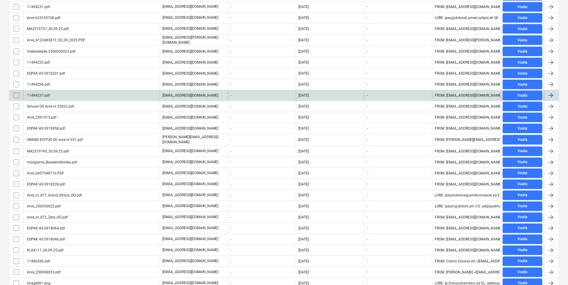
scroll to position [232, 0]
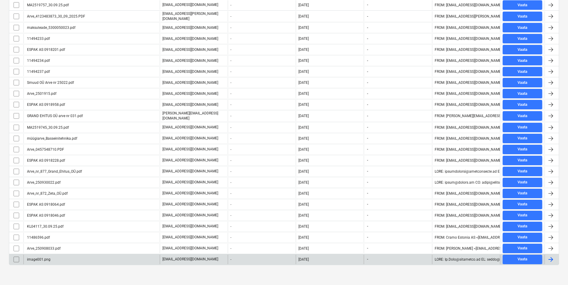
click at [41, 257] on div "image001.png" at bounding box center [38, 259] width 24 height 4
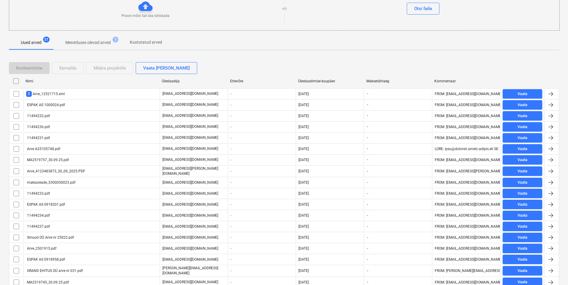
scroll to position [232, 0]
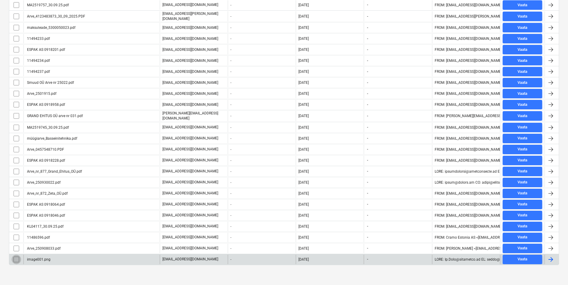
click at [16, 257] on input "checkbox" at bounding box center [17, 260] width 10 height 10
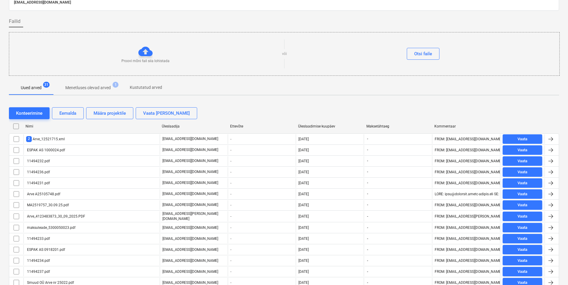
scroll to position [30, 0]
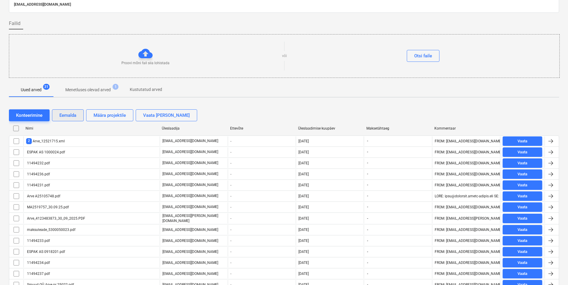
click at [67, 115] on div "Eemalda" at bounding box center [67, 115] width 17 height 8
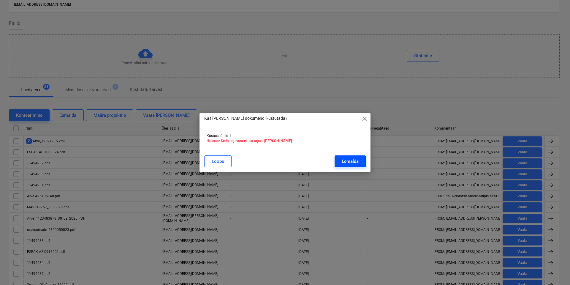
click at [353, 164] on div "Eemalda" at bounding box center [350, 161] width 17 height 8
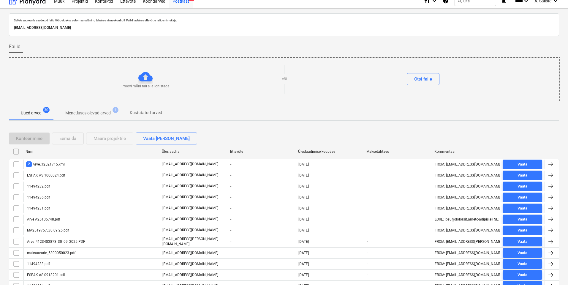
scroll to position [0, 0]
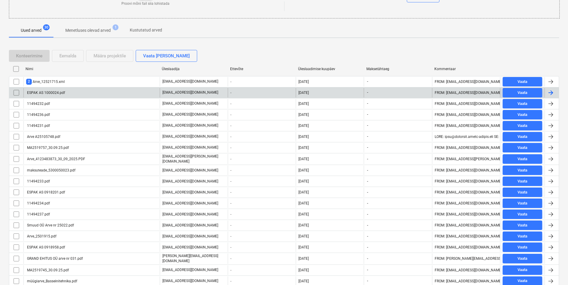
click at [90, 91] on div "ESPAK AS 1000024.pdf" at bounding box center [91, 93] width 136 height 10
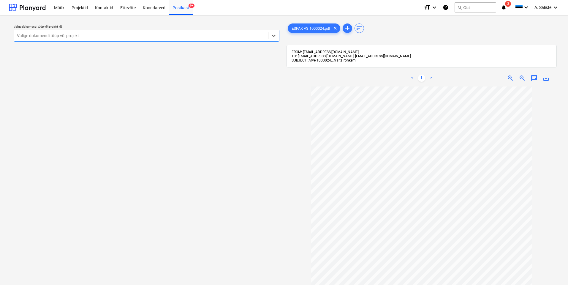
click at [213, 33] on div at bounding box center [141, 36] width 248 height 6
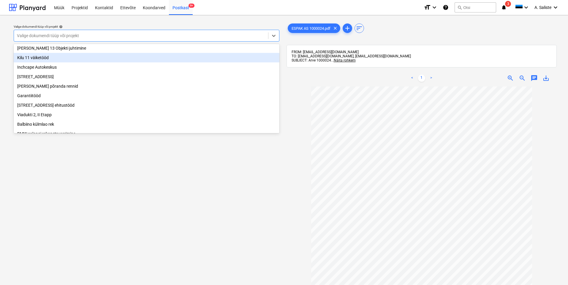
scroll to position [59, 0]
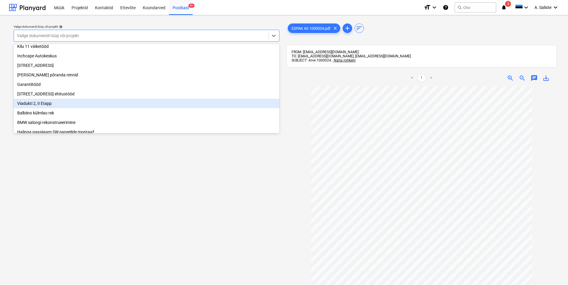
click at [48, 107] on div "Viadukti 2, II Etapp" at bounding box center [147, 104] width 266 height 10
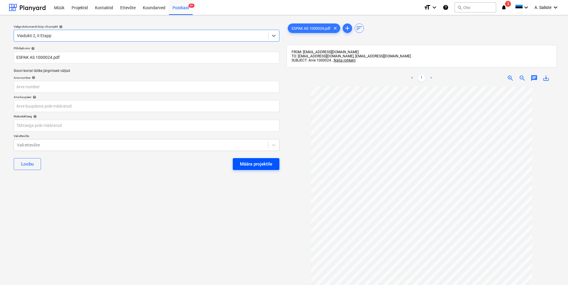
click at [253, 165] on div "Määra projektile" at bounding box center [256, 164] width 32 height 8
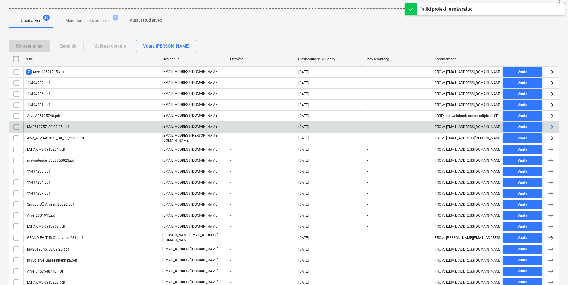
scroll to position [119, 0]
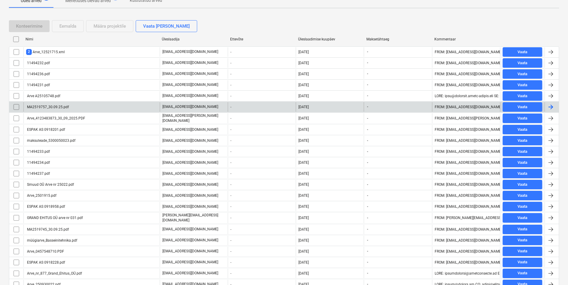
click at [130, 107] on div "MA2519757_30.09.25.pdf" at bounding box center [91, 107] width 136 height 10
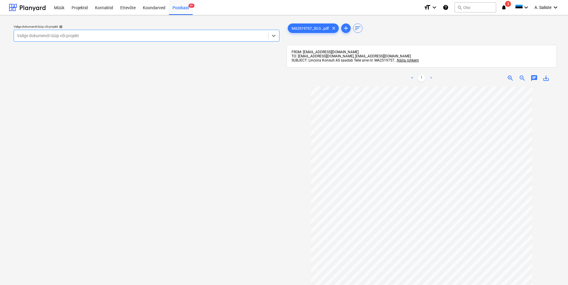
click at [221, 34] on div at bounding box center [141, 36] width 248 height 6
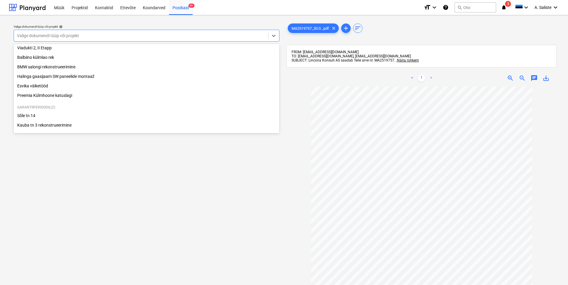
scroll to position [121, 0]
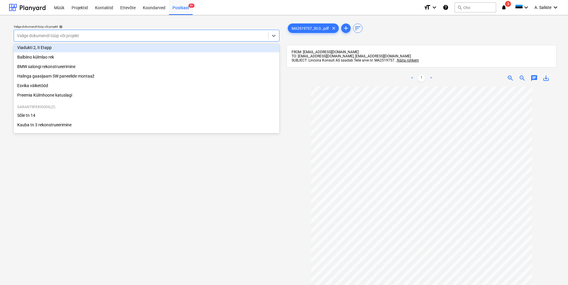
click at [57, 48] on div "Viadukti 2, II Etapp" at bounding box center [147, 48] width 266 height 10
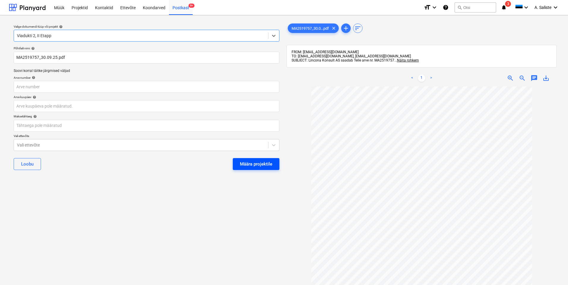
click at [256, 164] on div "Määra projektile" at bounding box center [256, 164] width 32 height 8
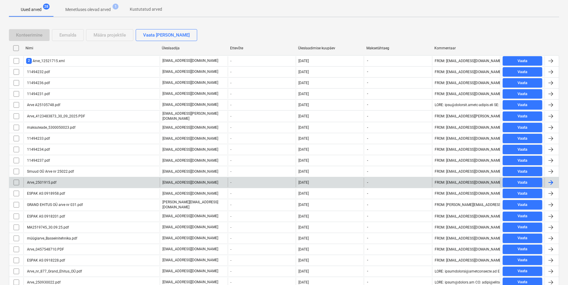
scroll to position [119, 0]
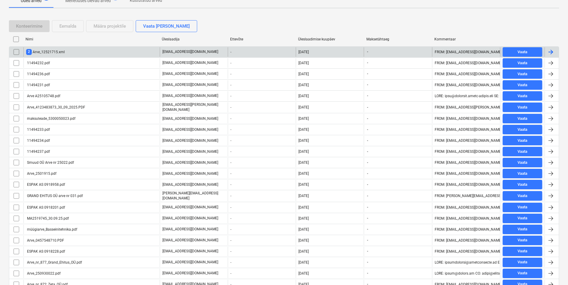
click at [116, 49] on div "2 Arve_12521715.xml" at bounding box center [91, 52] width 136 height 10
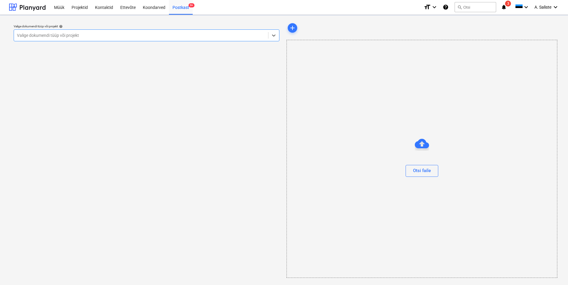
scroll to position [0, 0]
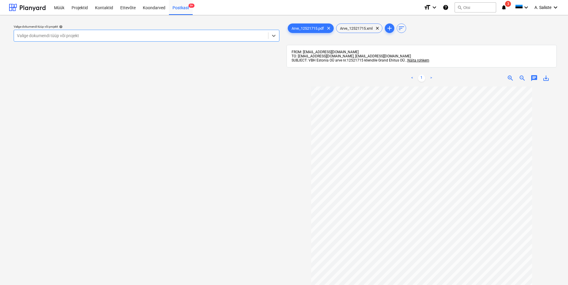
click at [241, 33] on div at bounding box center [141, 36] width 248 height 6
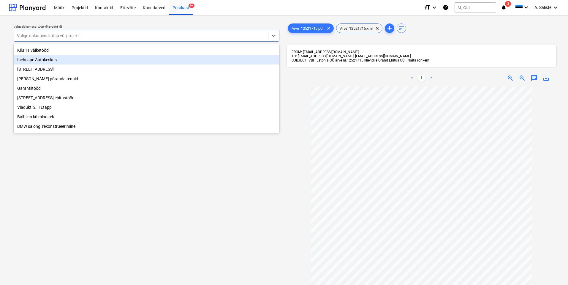
scroll to position [59, 0]
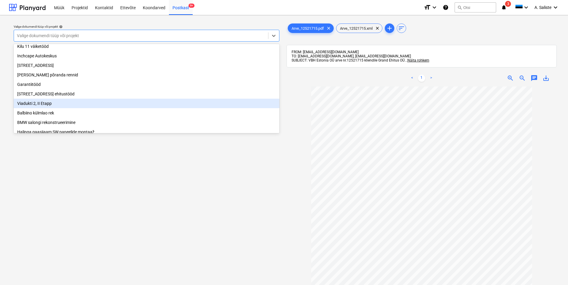
click at [44, 108] on div "Viadukti 2, II Etapp" at bounding box center [147, 104] width 266 height 10
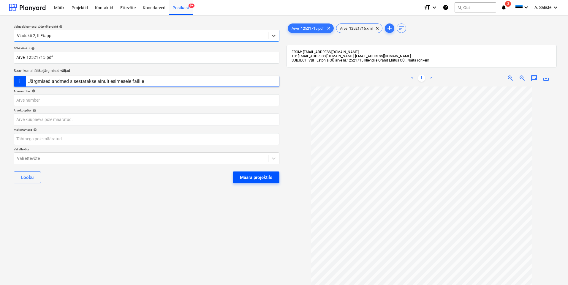
click at [261, 176] on div "Määra projektile" at bounding box center [256, 178] width 32 height 8
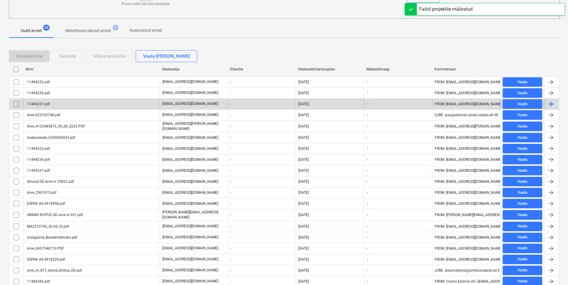
scroll to position [89, 0]
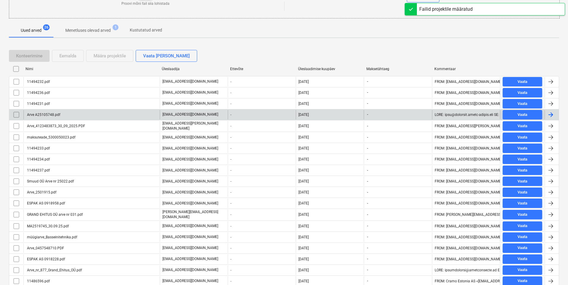
click at [113, 117] on div "Arve A25105748.pdf" at bounding box center [91, 115] width 136 height 10
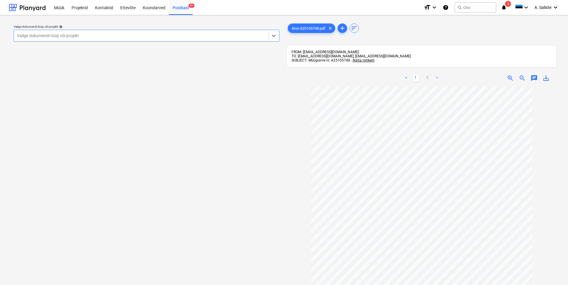
drag, startPoint x: 238, startPoint y: 32, endPoint x: 232, endPoint y: 35, distance: 6.4
click at [238, 32] on div "Valige dokumendi tüüp või projekt" at bounding box center [141, 35] width 254 height 8
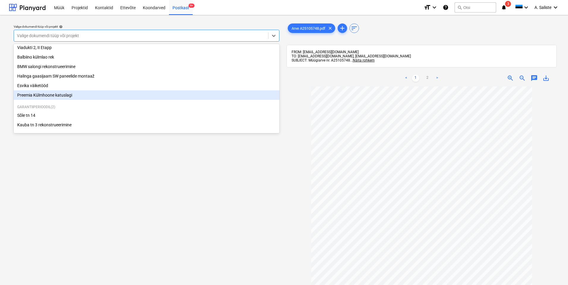
scroll to position [121, 0]
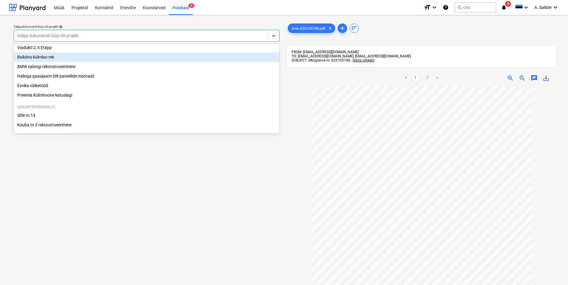
click at [56, 58] on div "Balbiino külmlao rek" at bounding box center [147, 57] width 266 height 10
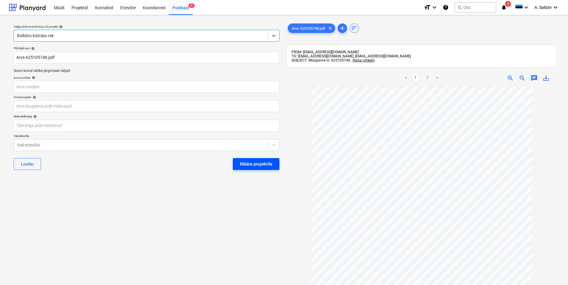
click at [259, 165] on div "Määra projektile" at bounding box center [256, 164] width 32 height 8
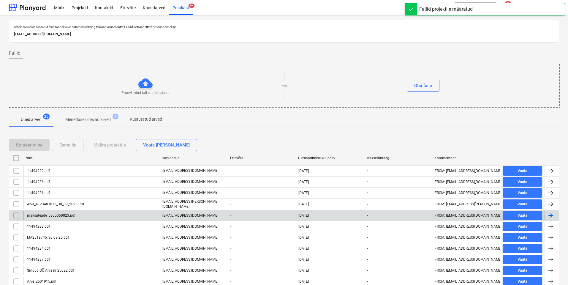
scroll to position [89, 0]
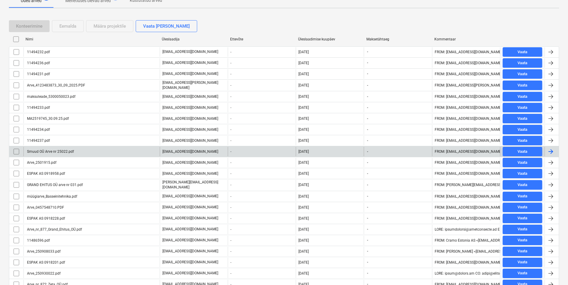
click at [108, 150] on div "Smuud OÜ Arve nr 25022.pdf" at bounding box center [91, 152] width 136 height 10
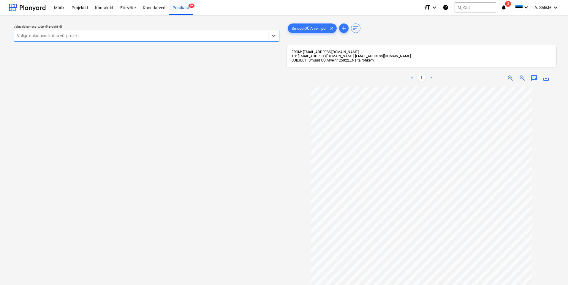
click at [179, 40] on div "Valige dokumendi tüüp või projekt" at bounding box center [147, 36] width 266 height 12
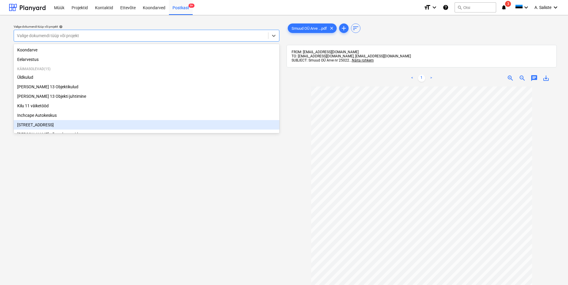
click at [171, 197] on div "Valige dokumendi tüüp või projekt help option Narva mnt 120 focused, 8 of 19. 1…" at bounding box center [146, 188] width 275 height 337
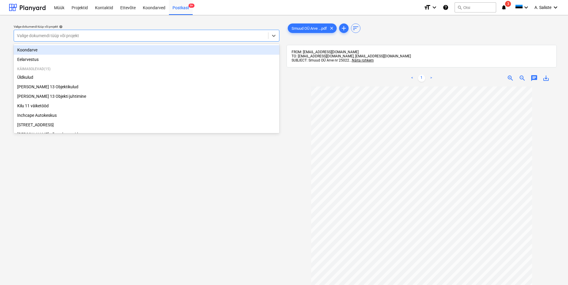
click at [201, 35] on div at bounding box center [141, 36] width 248 height 6
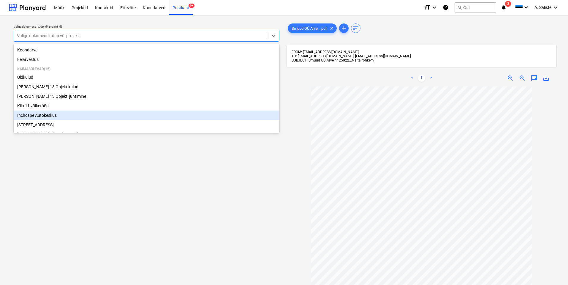
click at [48, 117] on div "Inchcape Autokeskus" at bounding box center [147, 116] width 266 height 10
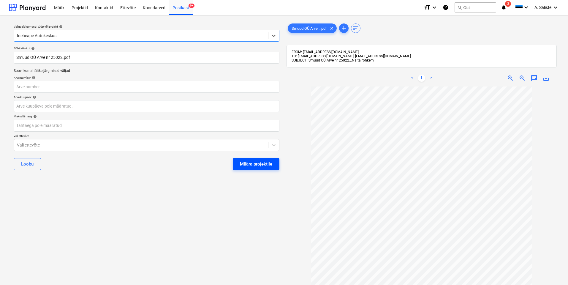
click at [270, 166] on div "Määra projektile" at bounding box center [256, 164] width 32 height 8
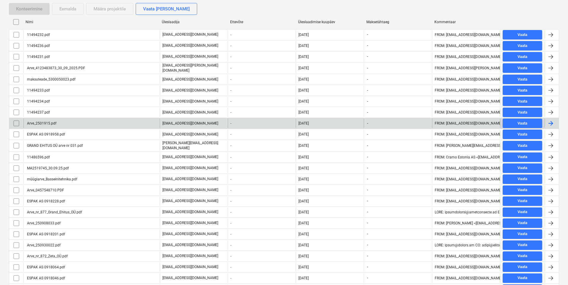
click at [98, 123] on div "Arve_2501915.pdf" at bounding box center [91, 124] width 136 height 10
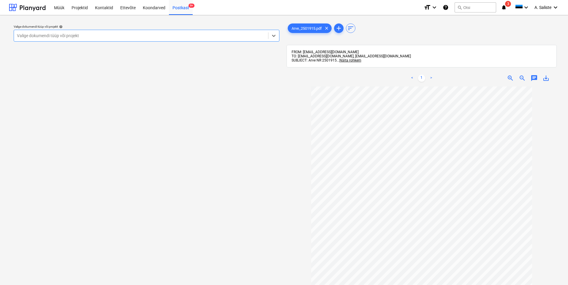
click at [242, 36] on div at bounding box center [141, 36] width 248 height 6
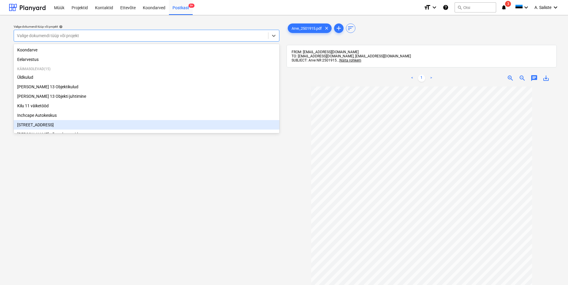
click at [41, 124] on div "[STREET_ADDRESS]" at bounding box center [147, 125] width 266 height 10
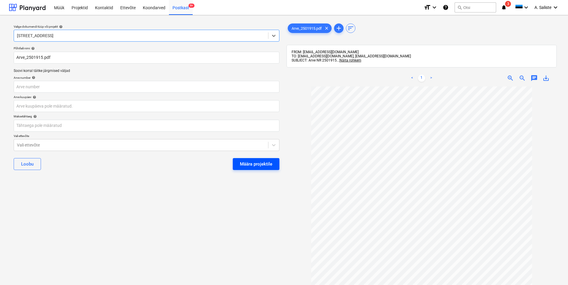
click at [267, 163] on div "Määra projektile" at bounding box center [256, 164] width 32 height 8
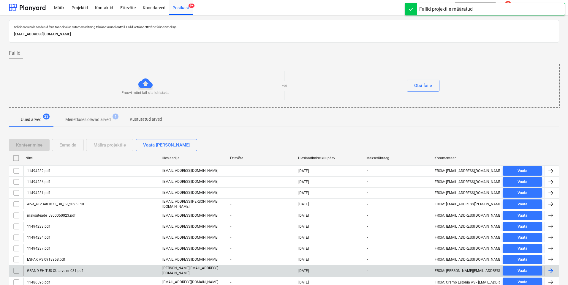
scroll to position [119, 0]
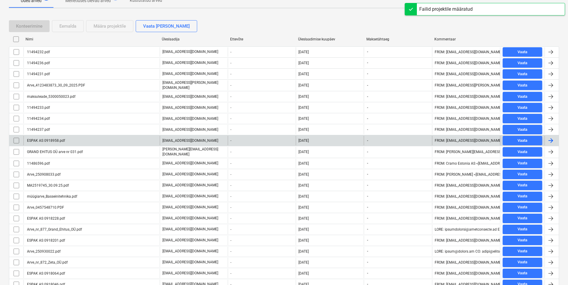
click at [70, 138] on div "ESPAK AS 0918958.pdf" at bounding box center [91, 141] width 136 height 10
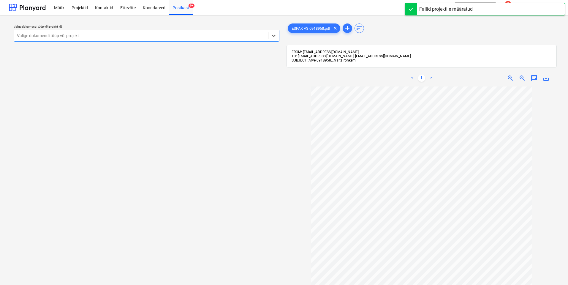
click at [227, 36] on div at bounding box center [141, 36] width 248 height 6
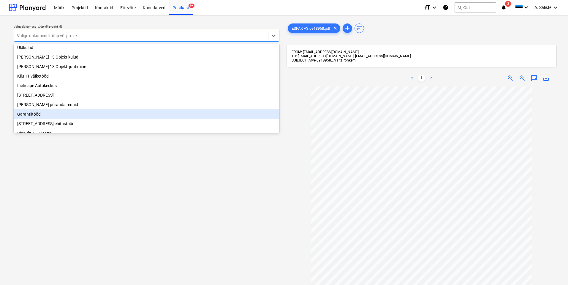
scroll to position [59, 0]
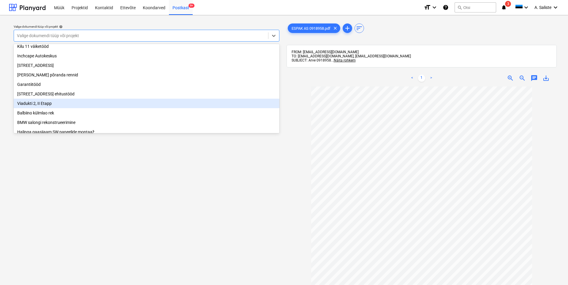
click at [58, 106] on div "Viadukti 2, II Etapp" at bounding box center [147, 104] width 266 height 10
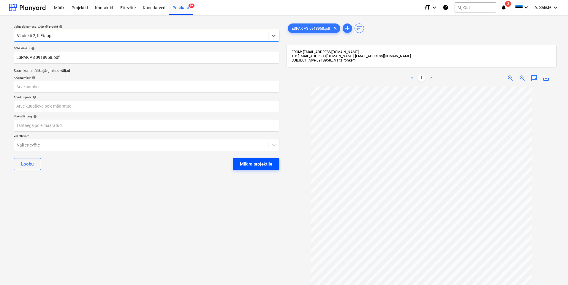
click at [250, 164] on div "Määra projektile" at bounding box center [256, 164] width 32 height 8
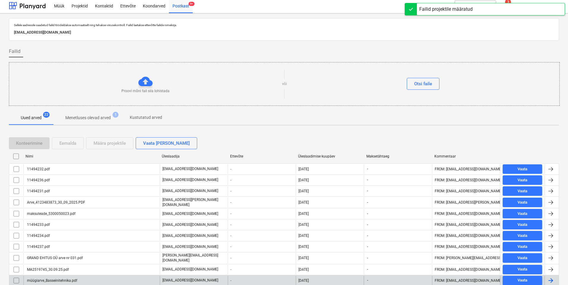
scroll to position [89, 0]
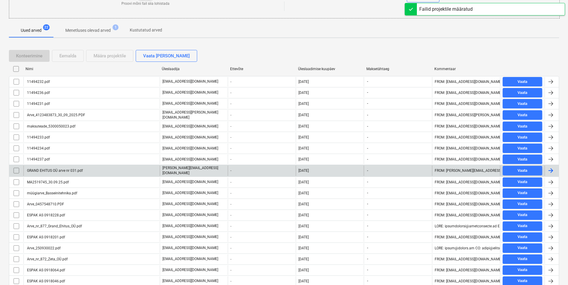
click at [82, 169] on div "GRAND EHITUS OÜ arve nr 031.pdf" at bounding box center [54, 170] width 57 height 4
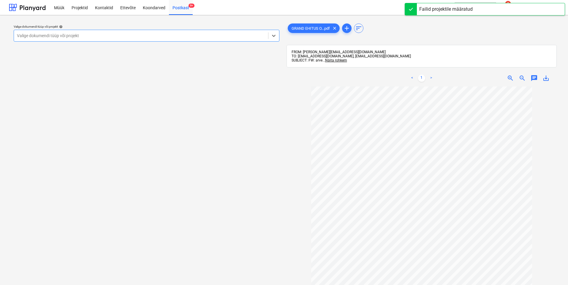
click at [220, 34] on div at bounding box center [141, 36] width 248 height 6
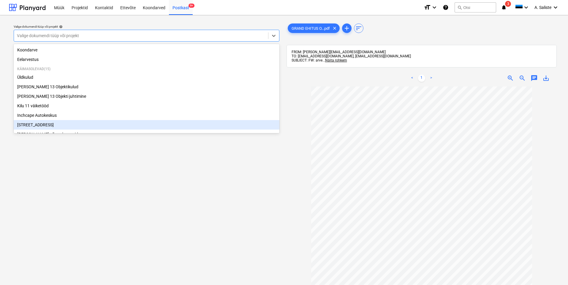
click at [41, 125] on div "[STREET_ADDRESS]" at bounding box center [147, 125] width 266 height 10
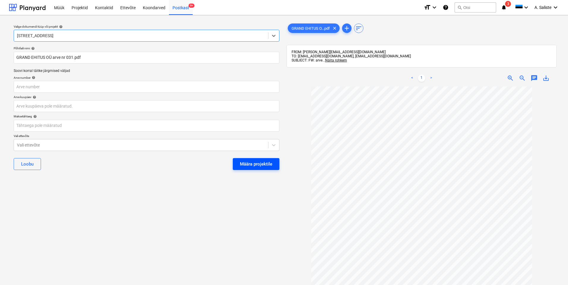
click at [243, 166] on div "Määra projektile" at bounding box center [256, 164] width 32 height 8
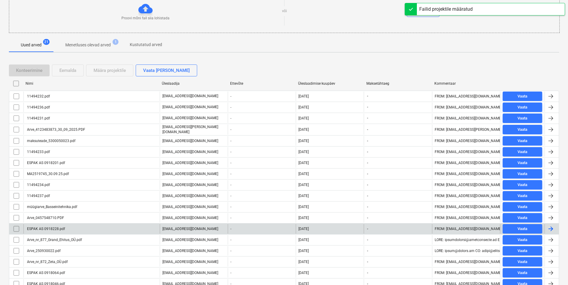
scroll to position [119, 0]
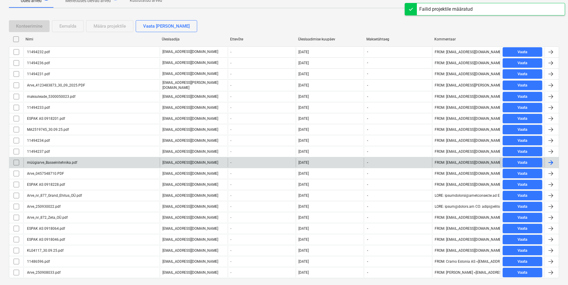
click at [64, 162] on div "müügiarve_Basseinitehnika.pdf" at bounding box center [51, 162] width 51 height 4
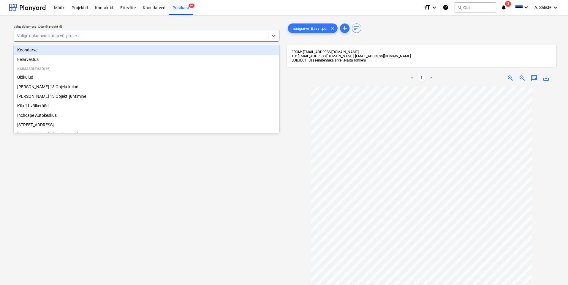
click at [214, 36] on div at bounding box center [141, 36] width 248 height 6
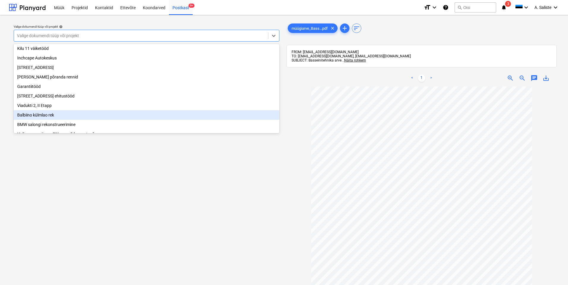
scroll to position [59, 0]
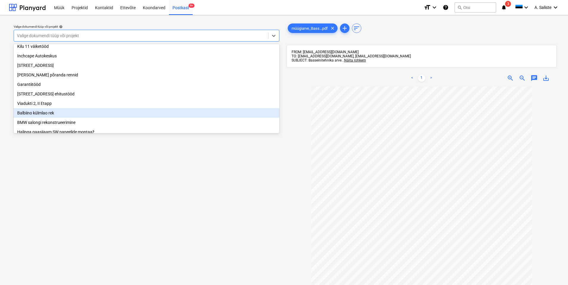
click at [41, 116] on div "Balbiino külmlao rek" at bounding box center [147, 113] width 266 height 10
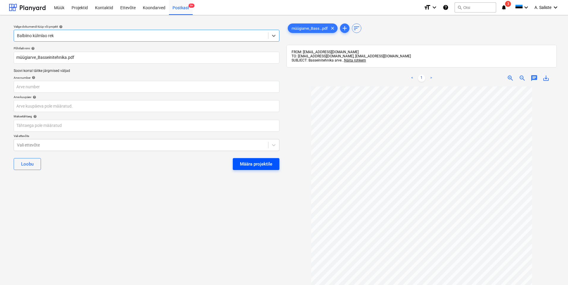
click at [246, 165] on div "Määra projektile" at bounding box center [256, 164] width 32 height 8
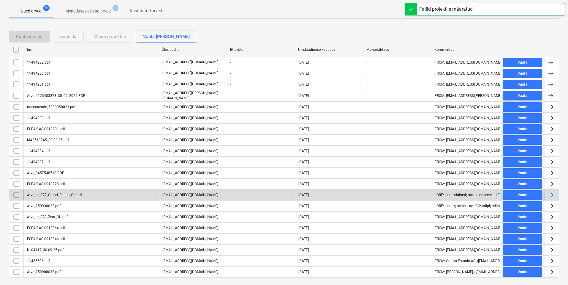
scroll to position [119, 0]
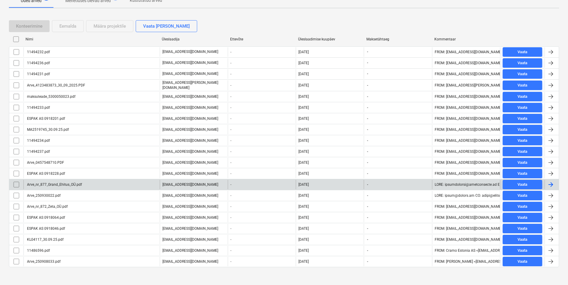
click at [77, 184] on div "Arve_nr_877_Grand_Ehitus_OÜ.pdf" at bounding box center [54, 184] width 56 height 4
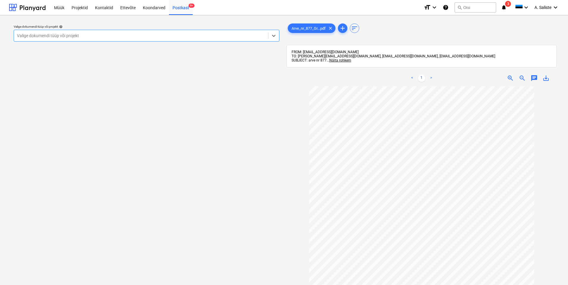
click at [225, 34] on div at bounding box center [141, 36] width 248 height 6
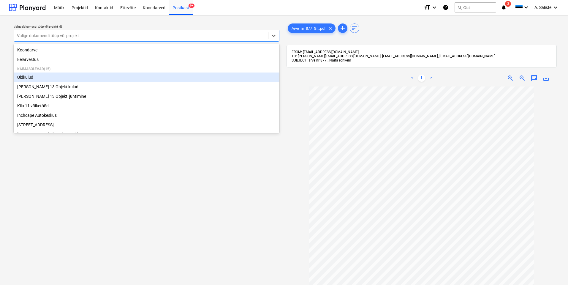
click at [43, 79] on div "Üldkulud" at bounding box center [147, 77] width 266 height 10
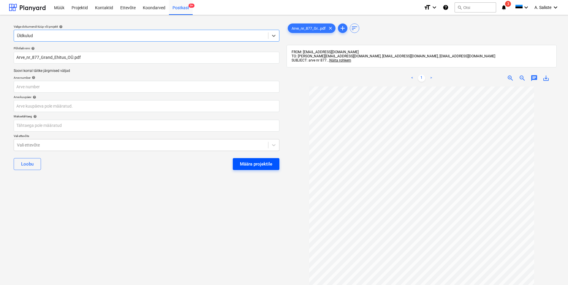
click at [254, 163] on div "Määra projektile" at bounding box center [256, 164] width 32 height 8
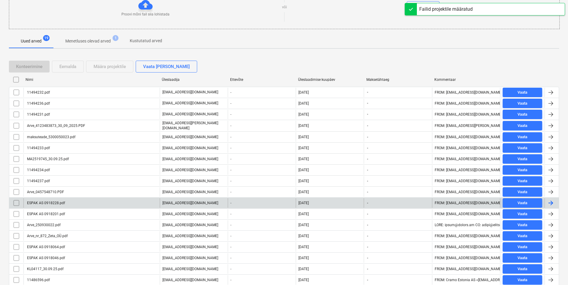
scroll to position [111, 0]
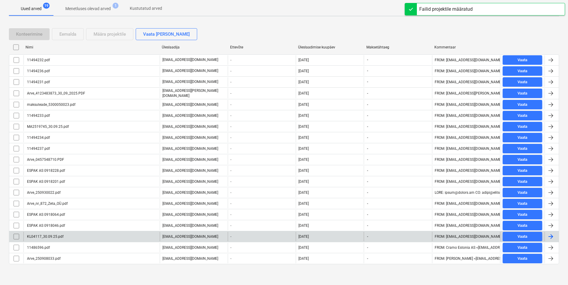
click at [57, 233] on div "KL04117_30.09.25.pdf" at bounding box center [91, 237] width 136 height 10
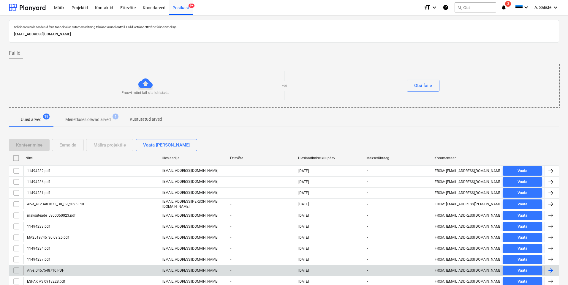
scroll to position [111, 0]
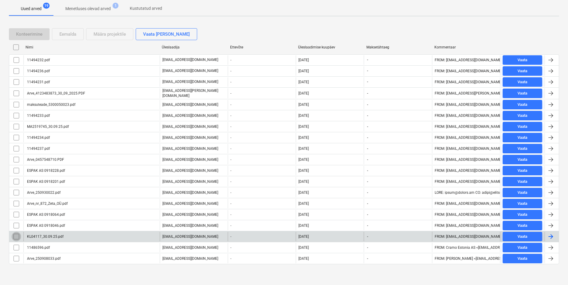
click at [15, 235] on input "checkbox" at bounding box center [17, 237] width 10 height 10
click at [62, 34] on div "Eemalda" at bounding box center [67, 34] width 17 height 8
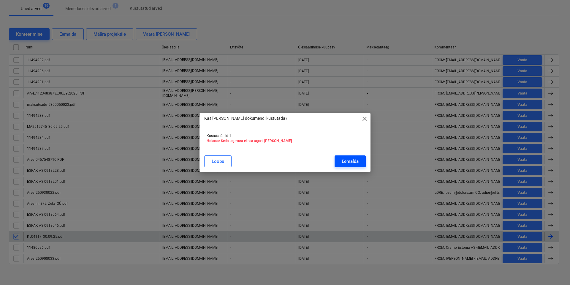
click at [348, 163] on div "Eemalda" at bounding box center [350, 161] width 17 height 8
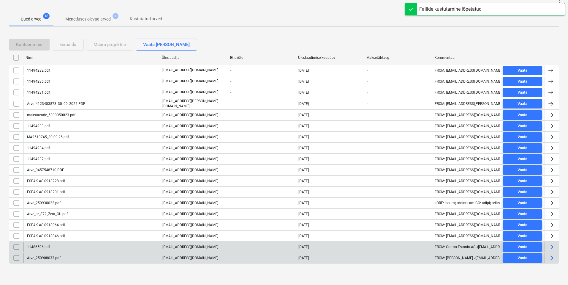
scroll to position [100, 0]
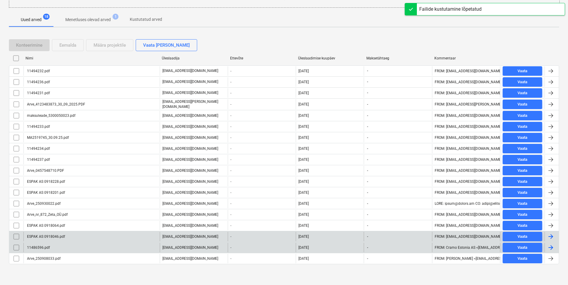
click at [81, 235] on div "ESPAK AS 0918046.pdf" at bounding box center [91, 237] width 136 height 10
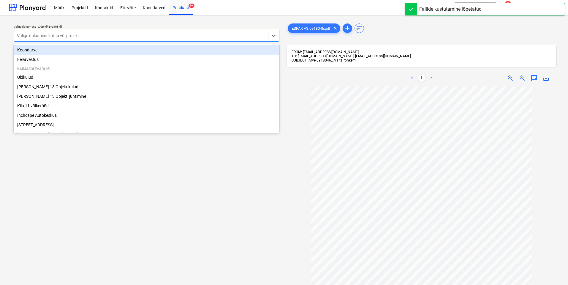
click at [246, 33] on div at bounding box center [141, 36] width 248 height 6
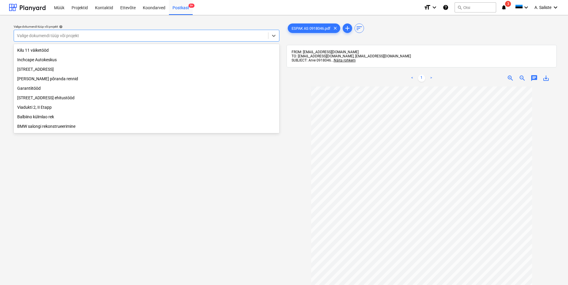
scroll to position [59, 0]
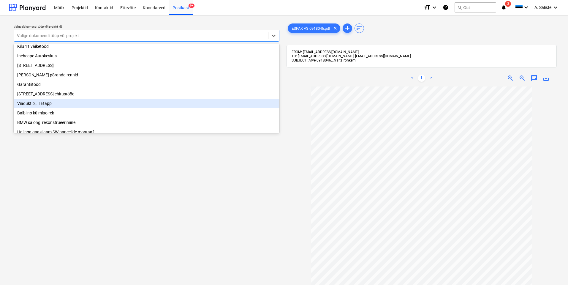
click at [34, 107] on div "Viadukti 2, II Etapp" at bounding box center [147, 104] width 266 height 10
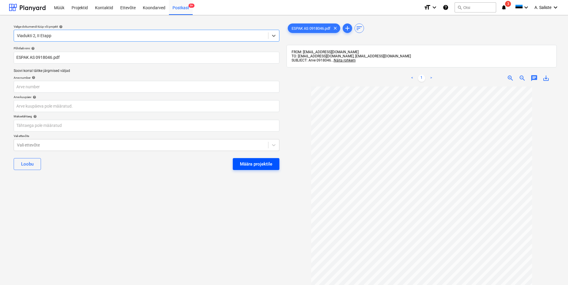
click at [260, 164] on div "Määra projektile" at bounding box center [256, 164] width 32 height 8
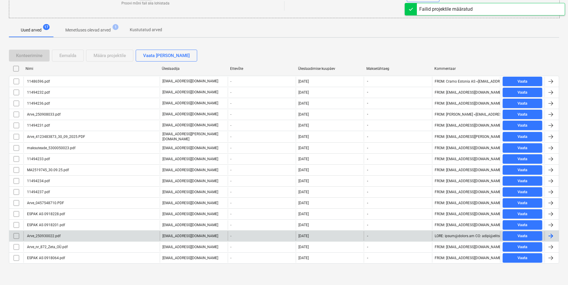
scroll to position [89, 0]
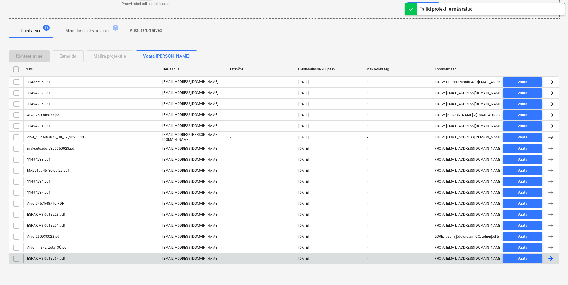
click at [64, 256] on div "ESPAK AS 0918064.pdf" at bounding box center [45, 258] width 39 height 4
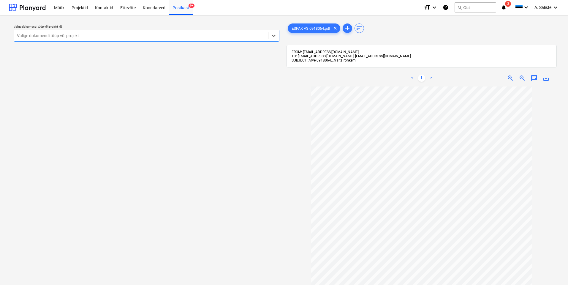
click at [185, 35] on div at bounding box center [141, 36] width 248 height 6
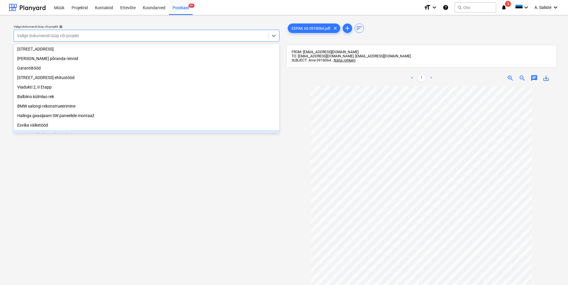
scroll to position [62, 0]
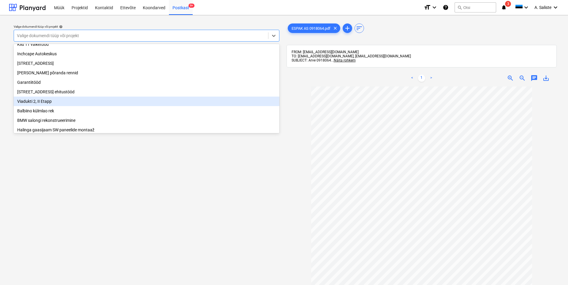
click at [46, 104] on div "Viadukti 2, II Etapp" at bounding box center [147, 102] width 266 height 10
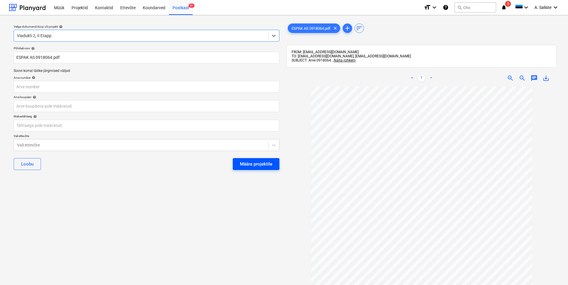
click at [260, 161] on div "Määra projektile" at bounding box center [256, 164] width 32 height 8
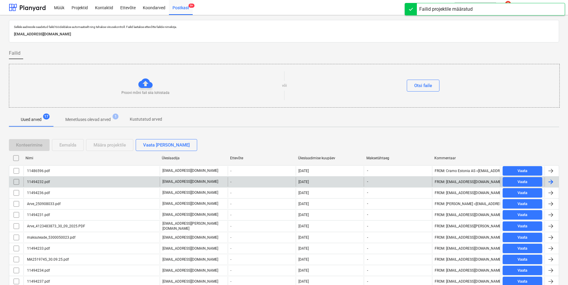
scroll to position [78, 0]
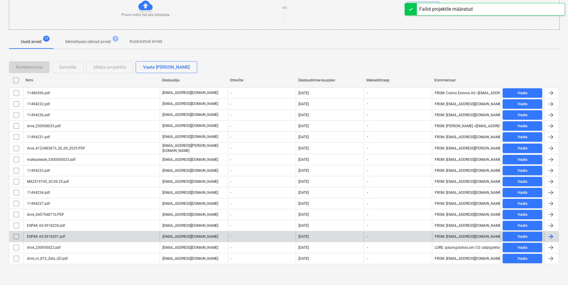
click at [56, 234] on div "ESPAK AS 0918201.pdf" at bounding box center [45, 236] width 39 height 4
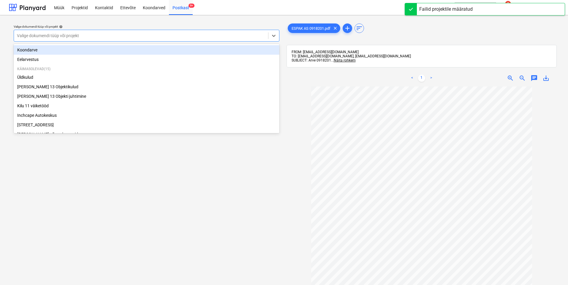
click at [246, 35] on div at bounding box center [141, 36] width 248 height 6
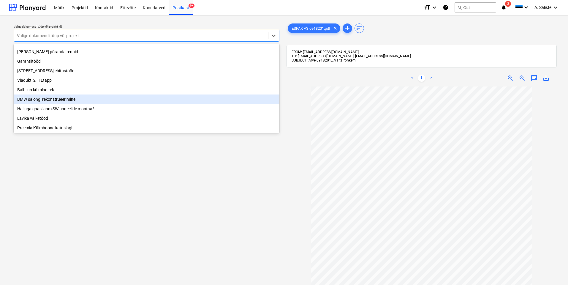
scroll to position [89, 0]
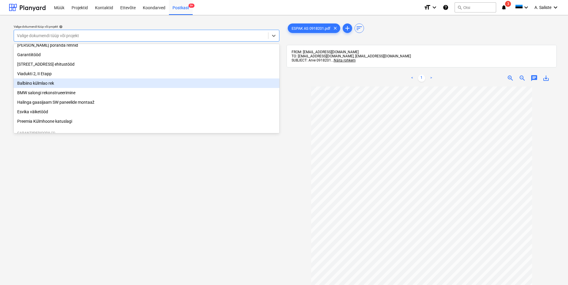
click at [42, 86] on div "Balbiino külmlao rek" at bounding box center [147, 83] width 266 height 10
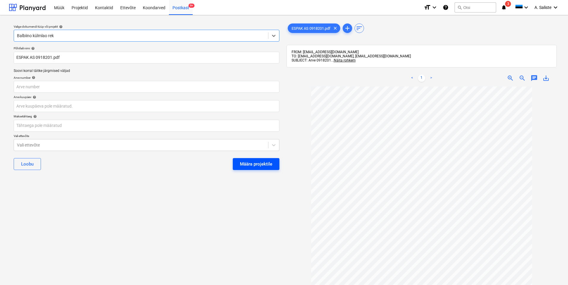
click at [242, 166] on div "Määra projektile" at bounding box center [256, 164] width 32 height 8
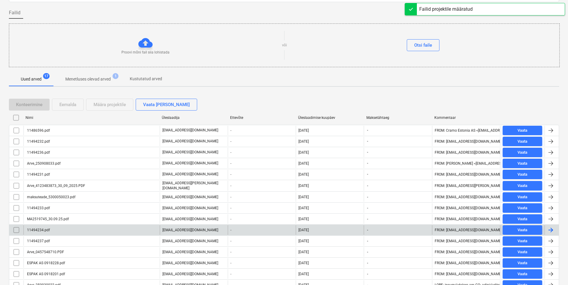
scroll to position [78, 0]
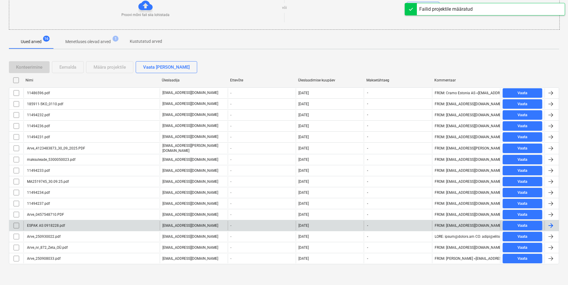
click at [64, 224] on div "ESPAK AS 0918228.pdf" at bounding box center [45, 225] width 39 height 4
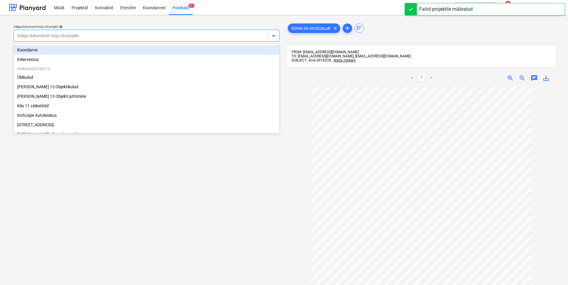
click at [232, 34] on div at bounding box center [141, 36] width 248 height 6
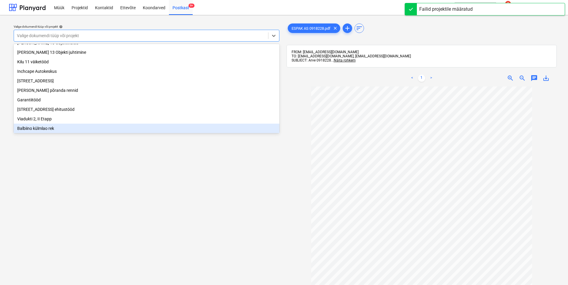
scroll to position [59, 0]
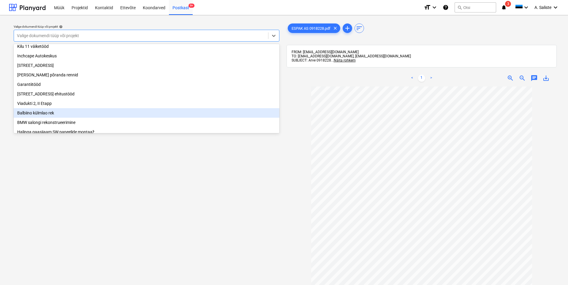
click at [59, 118] on div "Balbiino külmlao rek" at bounding box center [147, 113] width 266 height 10
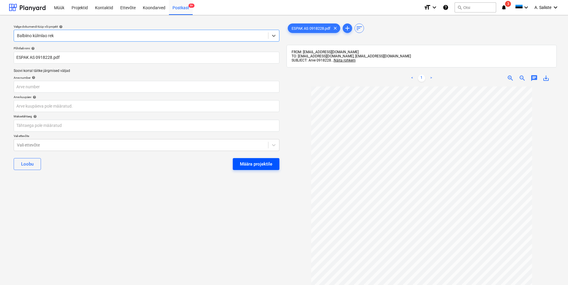
click at [267, 162] on div "Määra projektile" at bounding box center [256, 164] width 32 height 8
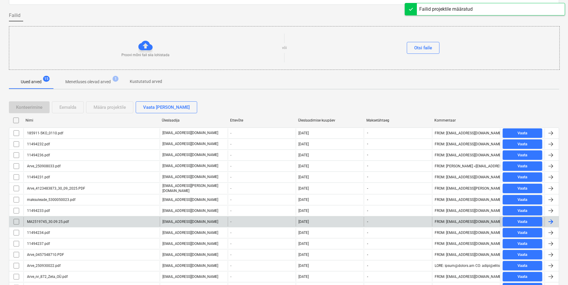
scroll to position [67, 0]
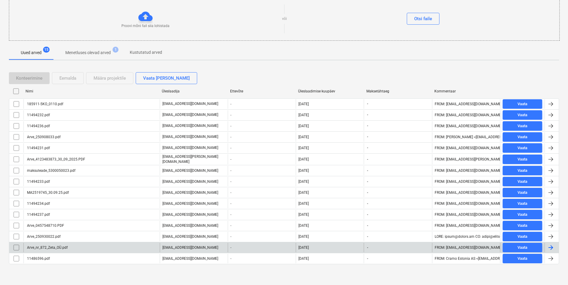
click at [127, 245] on div "Arve_nr_872_Zeta_OÜ.pdf" at bounding box center [91, 248] width 136 height 10
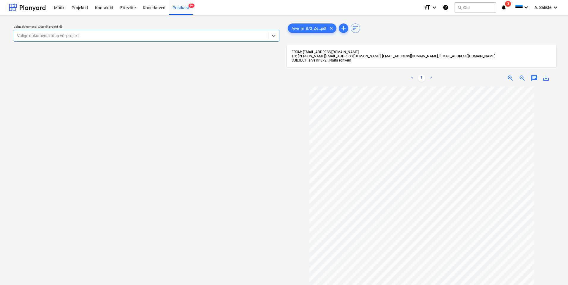
click at [241, 34] on div at bounding box center [141, 36] width 248 height 6
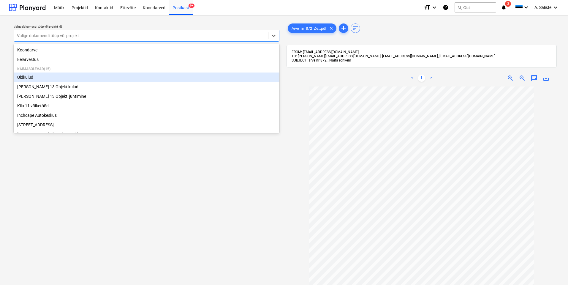
click at [52, 76] on div "Üldkulud" at bounding box center [147, 77] width 266 height 10
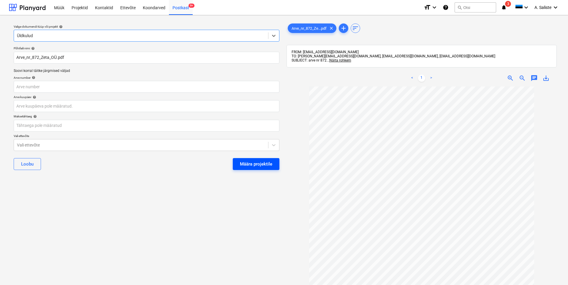
click at [247, 160] on div "Määra projektile" at bounding box center [256, 164] width 32 height 8
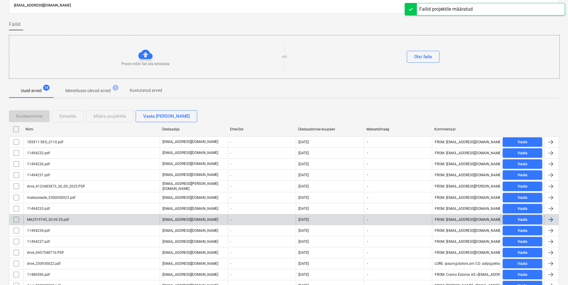
scroll to position [56, 0]
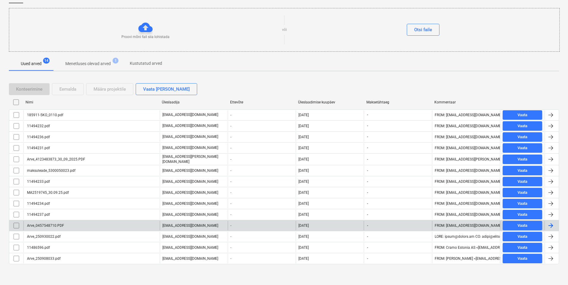
click at [106, 226] on div "Arve_0457548710.PDF" at bounding box center [91, 226] width 136 height 10
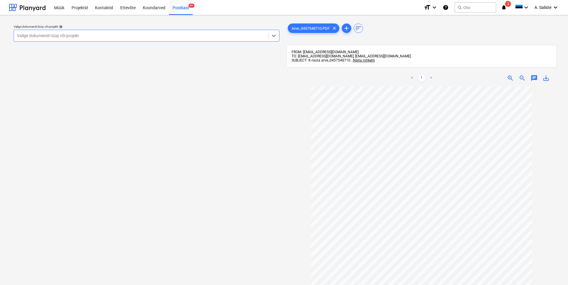
scroll to position [46, 0]
drag, startPoint x: 246, startPoint y: 37, endPoint x: 197, endPoint y: 41, distance: 48.6
click at [245, 37] on div at bounding box center [141, 36] width 248 height 6
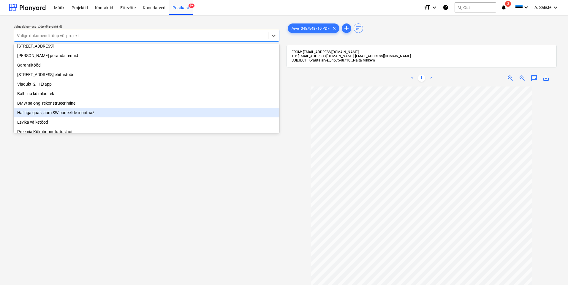
scroll to position [89, 0]
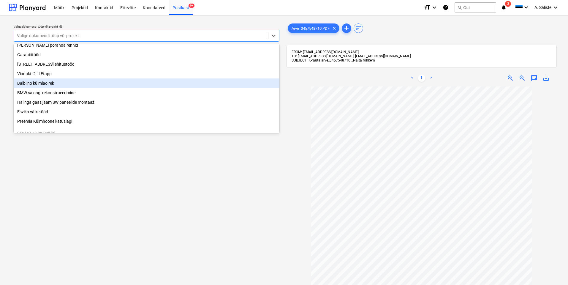
click at [63, 87] on div "Balbiino külmlao rek" at bounding box center [147, 83] width 266 height 10
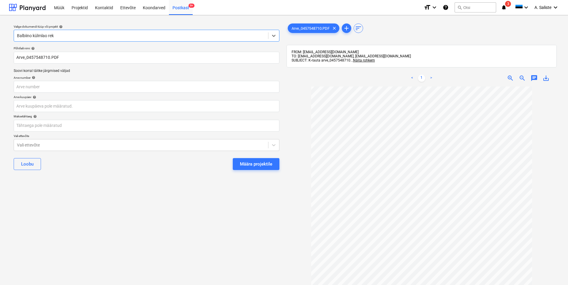
click at [259, 164] on div "Määra projektile" at bounding box center [256, 164] width 32 height 8
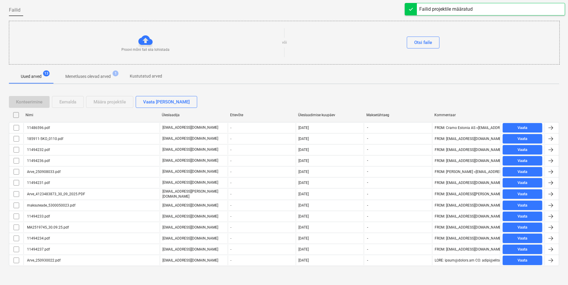
scroll to position [45, 0]
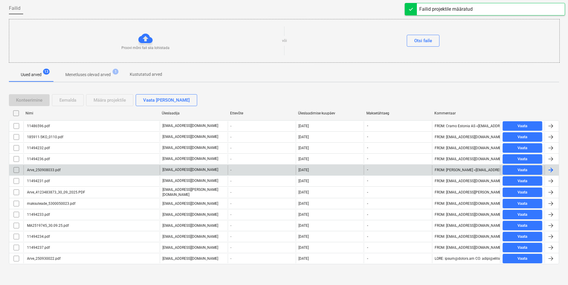
click at [97, 171] on div "Arve_250908033.pdf" at bounding box center [91, 170] width 136 height 10
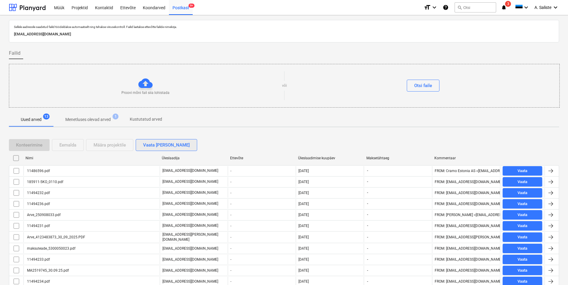
scroll to position [45, 0]
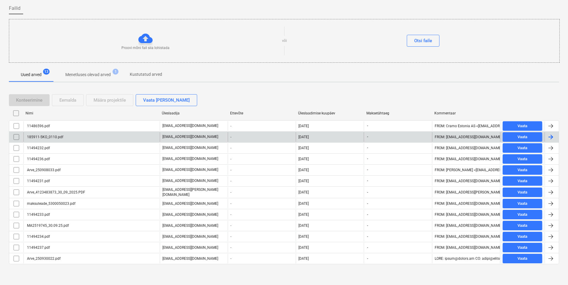
click at [113, 137] on div "185911-5KO_0110.pdf" at bounding box center [91, 137] width 136 height 10
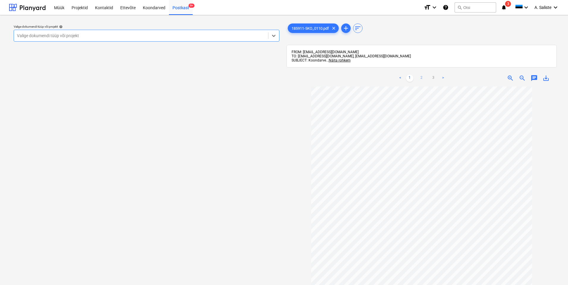
click at [420, 76] on link "2" at bounding box center [421, 78] width 7 height 7
click at [434, 78] on link "3" at bounding box center [433, 78] width 7 height 7
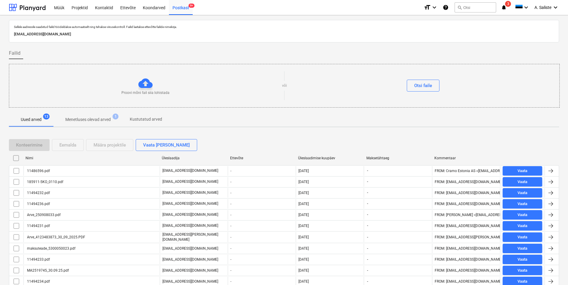
scroll to position [45, 0]
